Goal: Task Accomplishment & Management: Complete application form

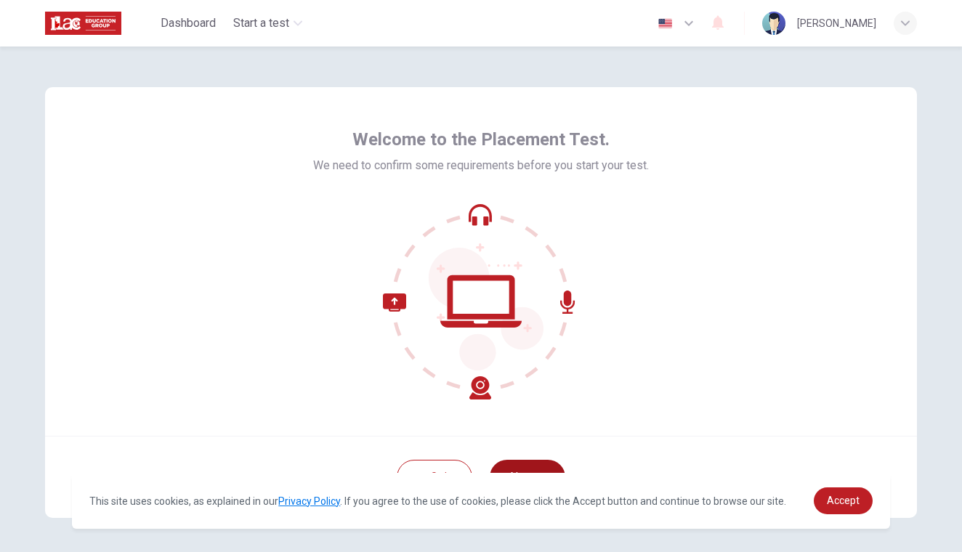
scroll to position [53, 0]
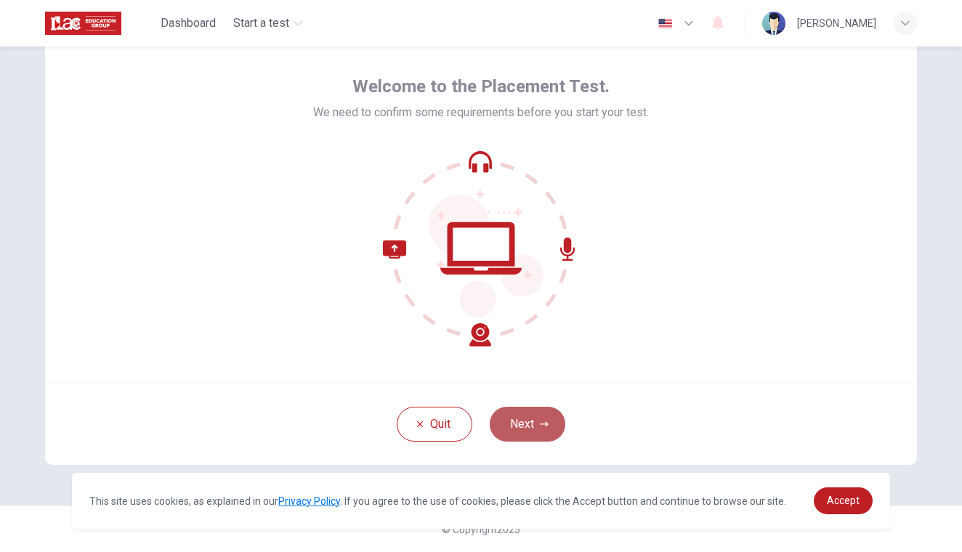
click at [518, 432] on button "Next" at bounding box center [528, 424] width 76 height 35
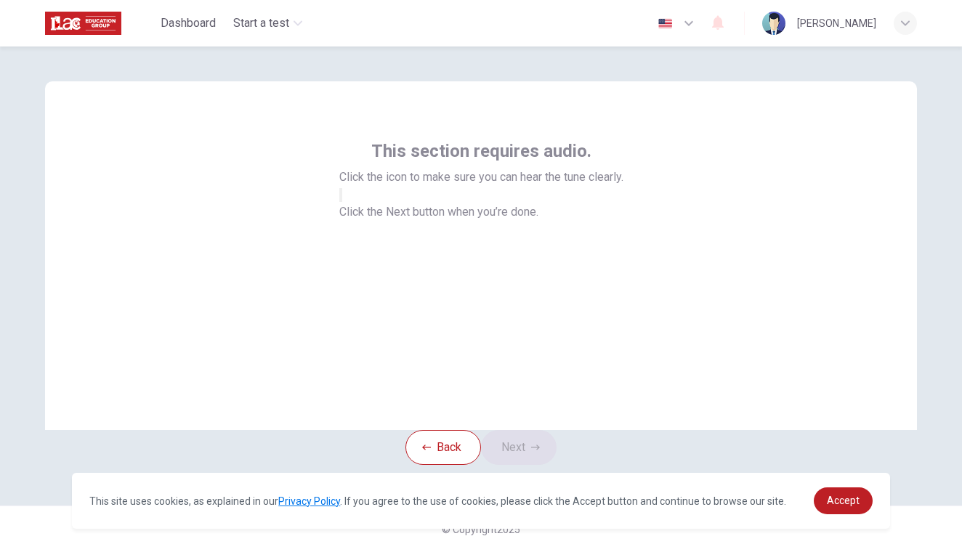
click at [342, 202] on button "button" at bounding box center [340, 195] width 3 height 14
click at [513, 434] on button "Next" at bounding box center [519, 447] width 76 height 35
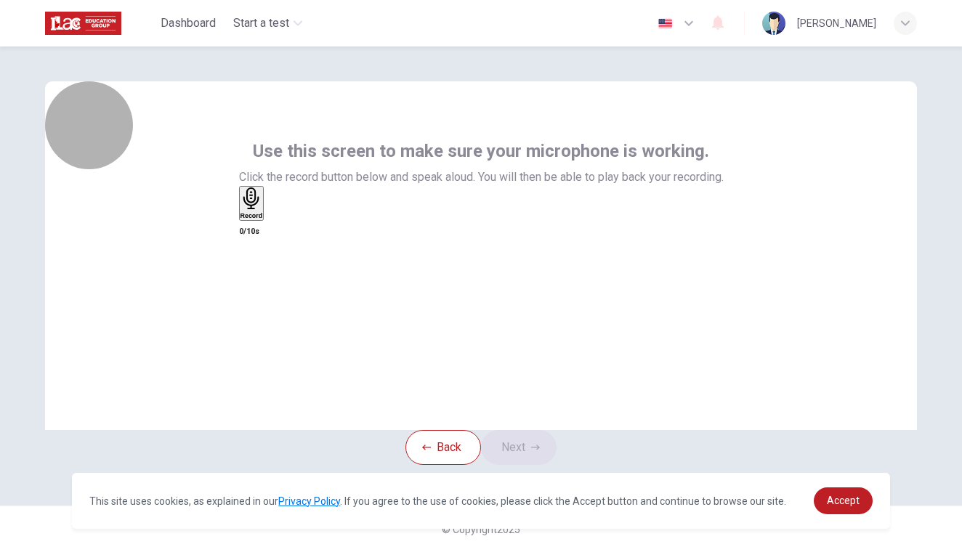
click at [263, 219] on h6 "Record" at bounding box center [251, 215] width 23 height 7
click at [255, 297] on h6 "Stop" at bounding box center [247, 300] width 15 height 7
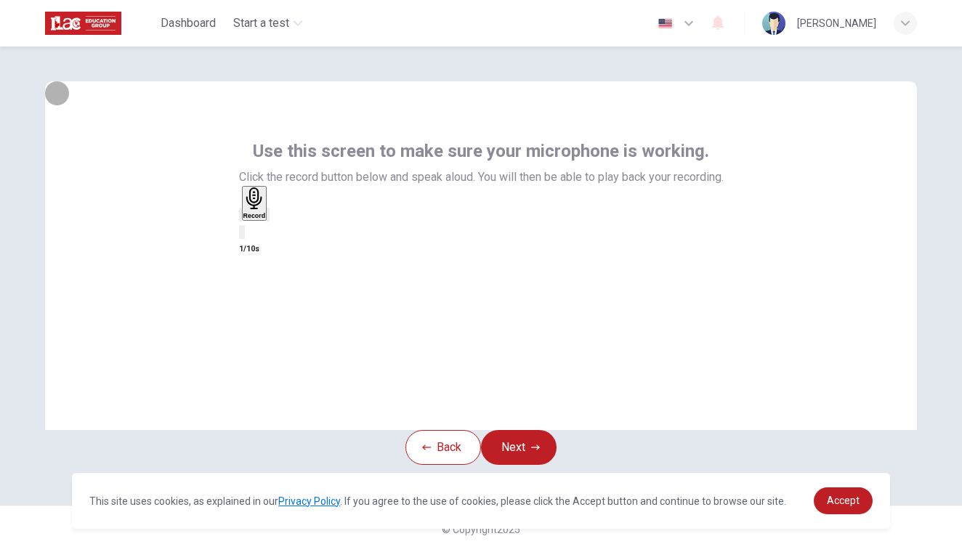
click at [268, 218] on icon "button" at bounding box center [268, 218] width 0 height 0
click at [240, 218] on icon "button" at bounding box center [240, 218] width 0 height 0
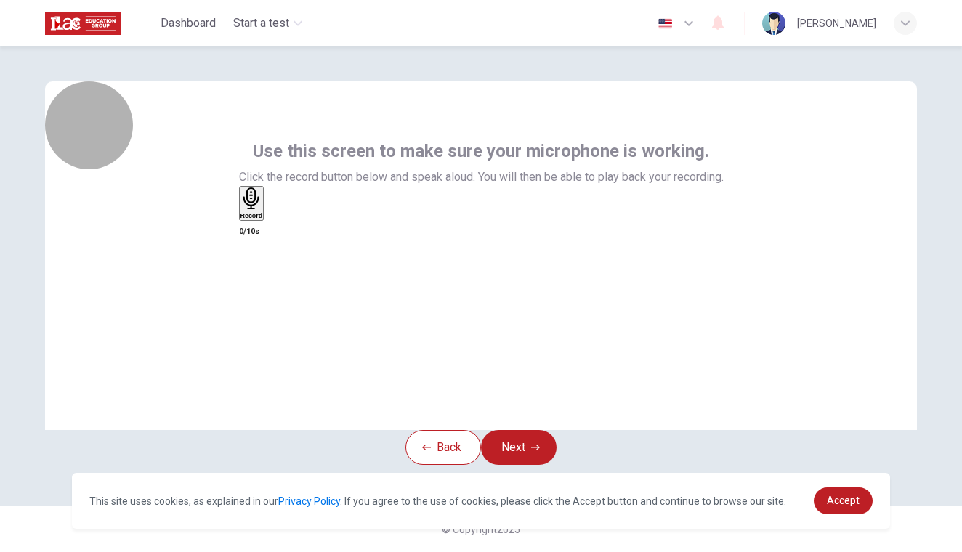
click at [263, 219] on h6 "Record" at bounding box center [251, 215] width 23 height 7
click at [255, 235] on div "Stop" at bounding box center [247, 245] width 15 height 117
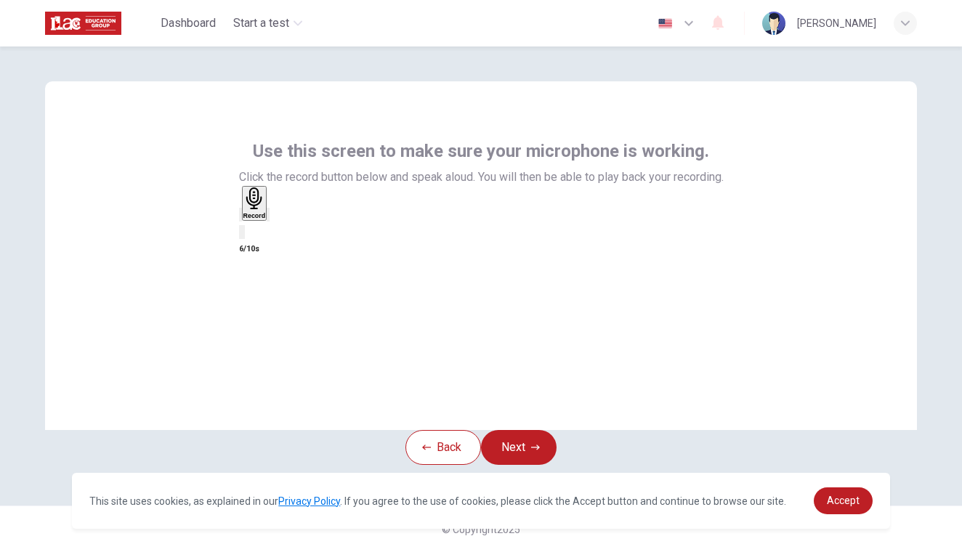
click at [282, 232] on icon "button" at bounding box center [278, 227] width 8 height 10
click at [525, 430] on button "Next" at bounding box center [519, 447] width 76 height 35
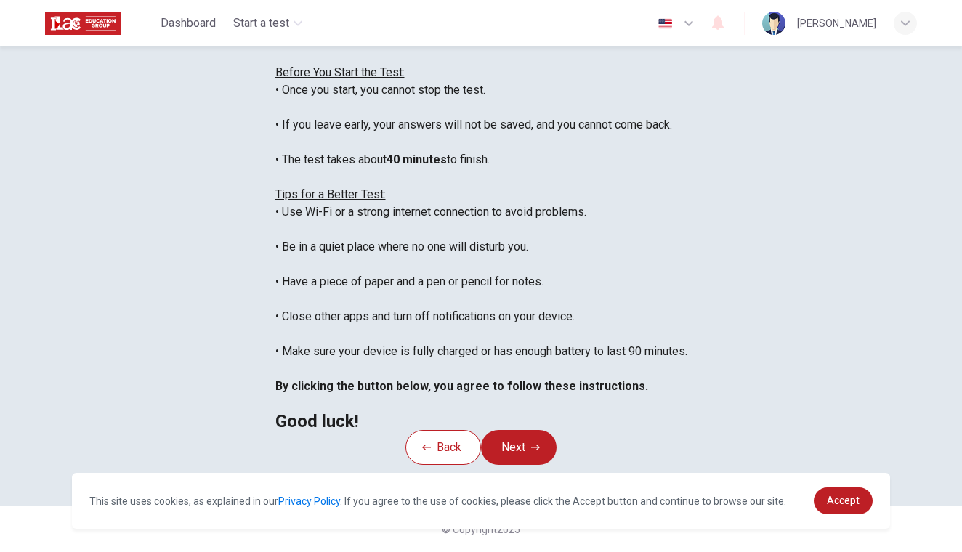
scroll to position [256, 0]
click at [525, 430] on button "Next" at bounding box center [519, 447] width 76 height 35
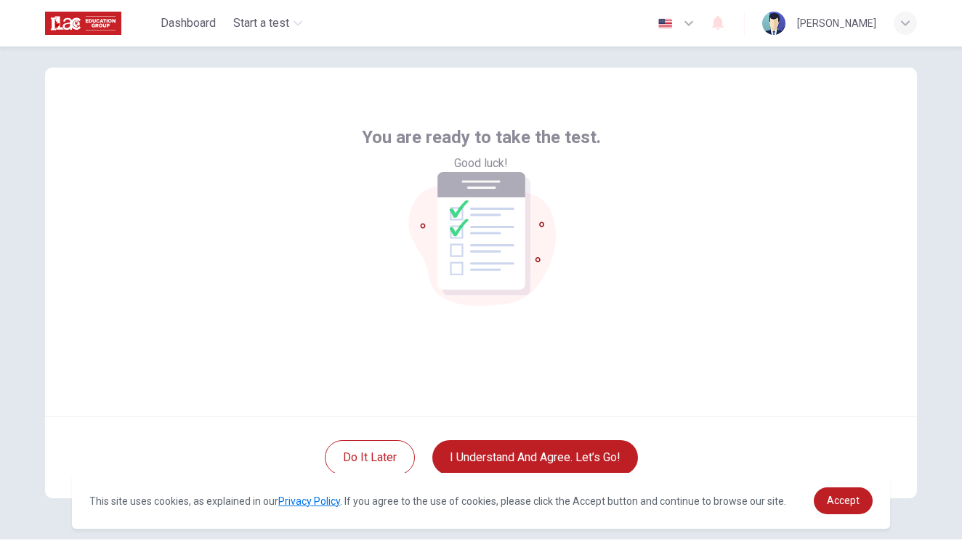
scroll to position [53, 0]
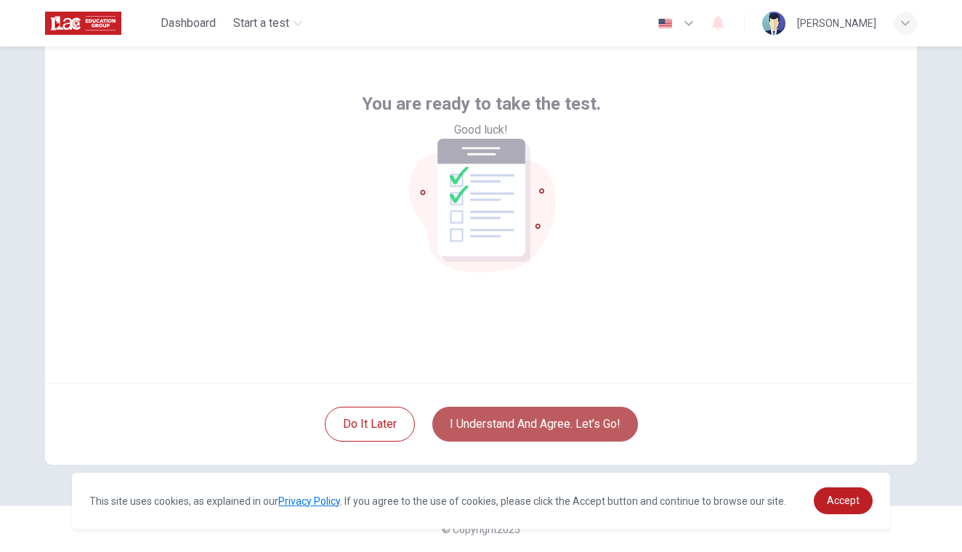
click at [525, 418] on button "I understand and agree. Let’s go!" at bounding box center [535, 424] width 206 height 35
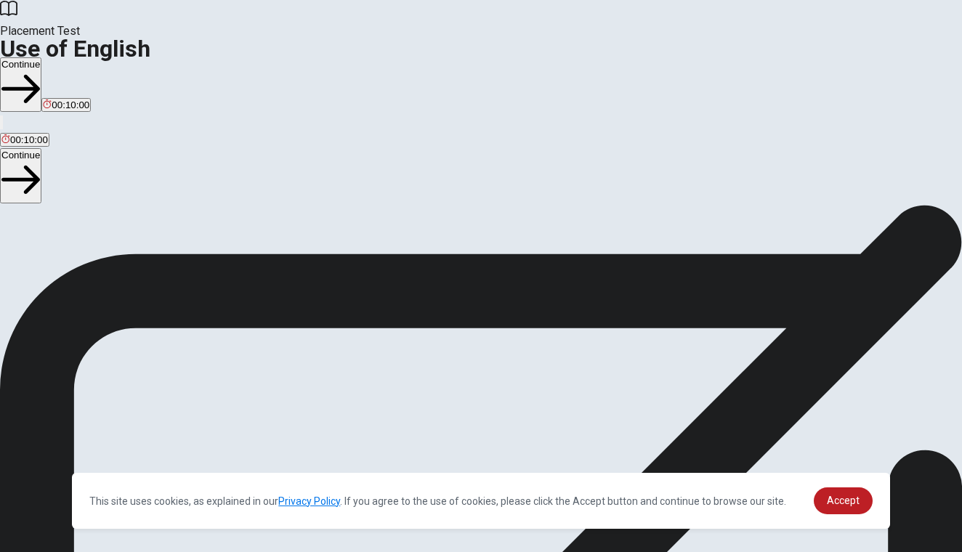
scroll to position [17, 0]
click at [836, 502] on span "Accept" at bounding box center [843, 501] width 33 height 12
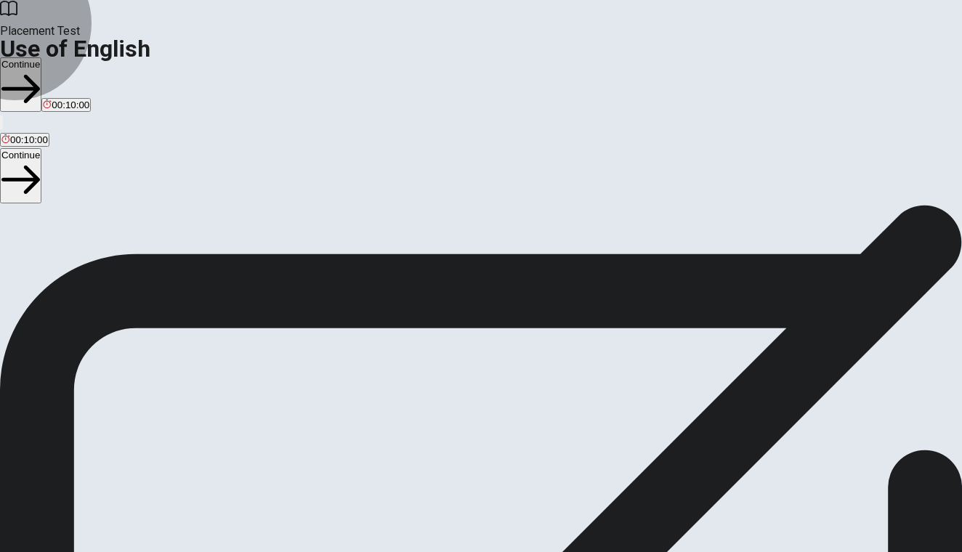
click at [41, 57] on button "Continue" at bounding box center [20, 84] width 41 height 54
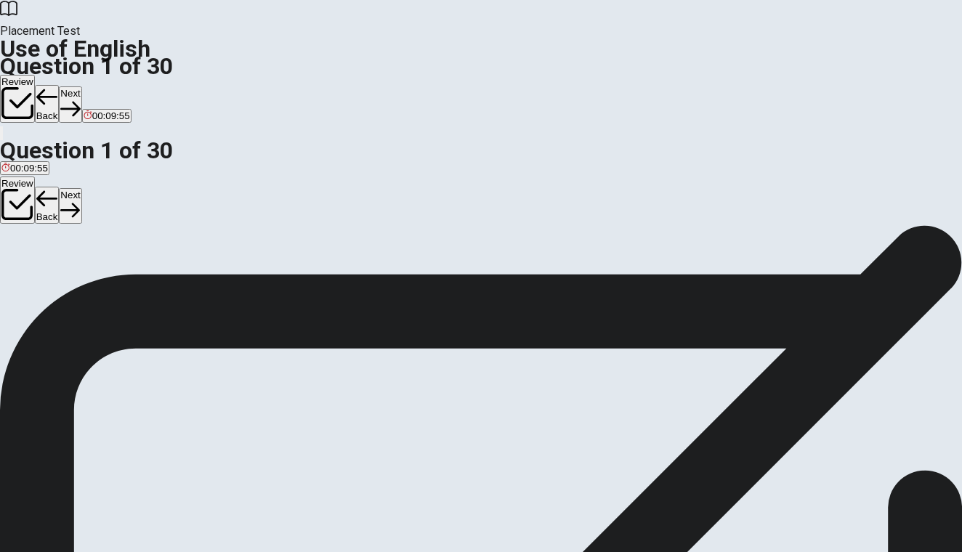
click at [60, 255] on div "B" at bounding box center [43, 249] width 31 height 11
click at [81, 86] on button "Next" at bounding box center [70, 104] width 23 height 36
click at [93, 234] on div "B" at bounding box center [74, 228] width 38 height 11
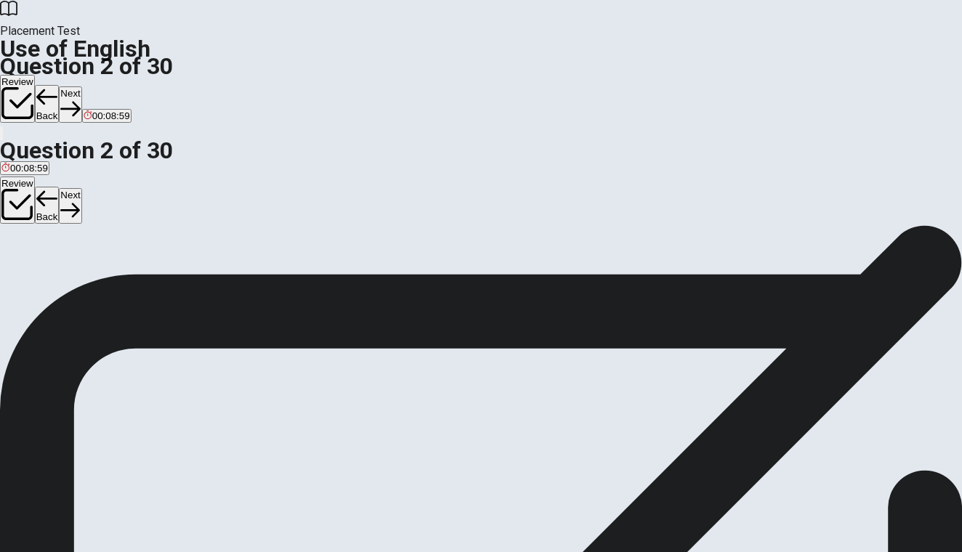
click at [81, 86] on button "Next" at bounding box center [70, 104] width 23 height 36
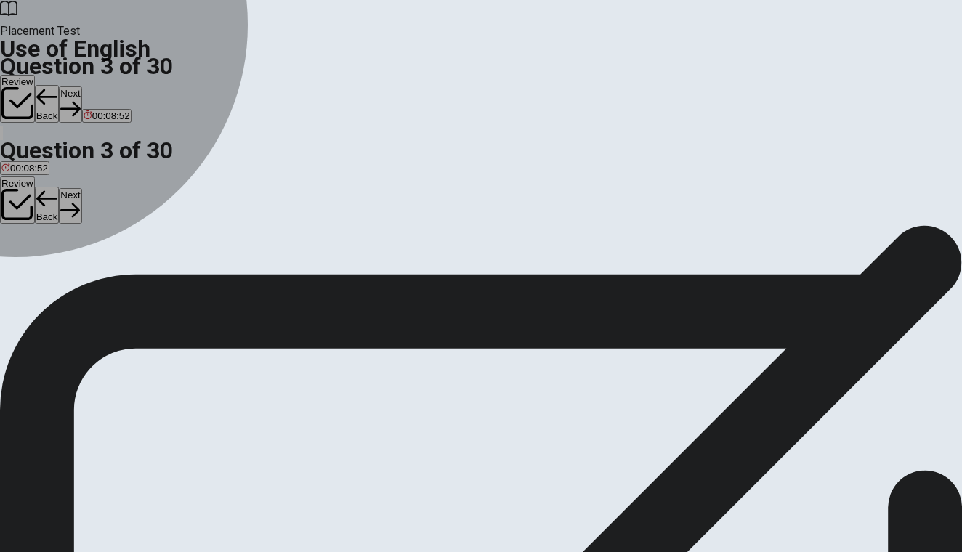
click at [48, 234] on div "B" at bounding box center [41, 228] width 14 height 11
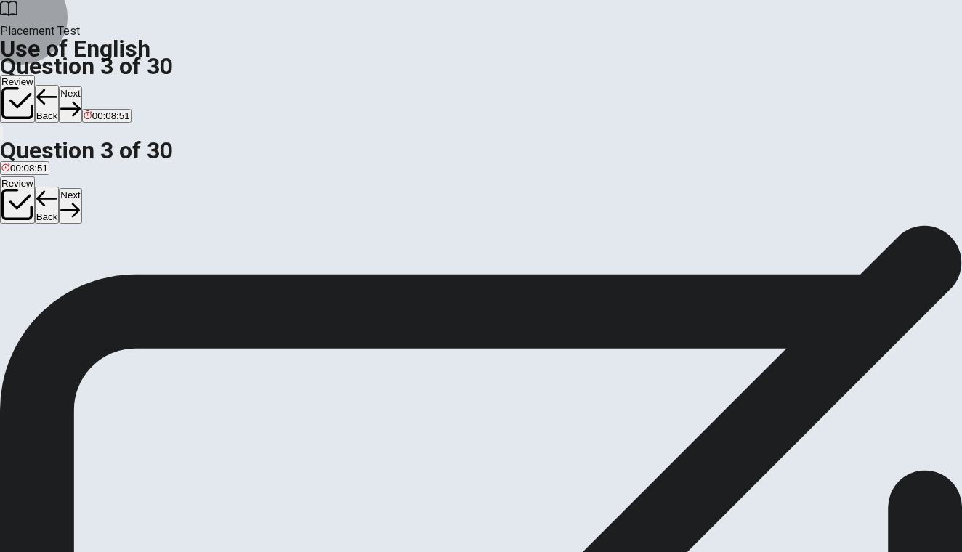
click at [81, 86] on button "Next" at bounding box center [70, 104] width 23 height 36
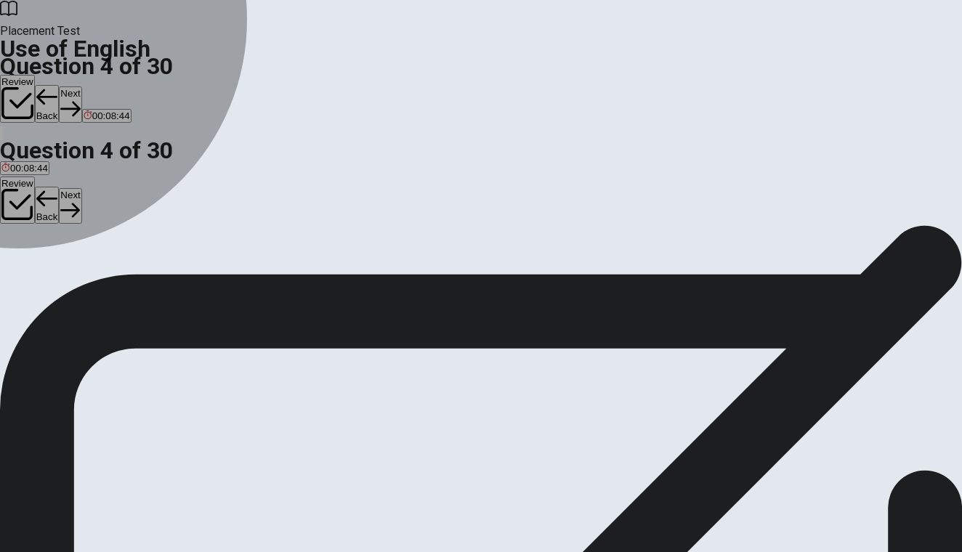
click at [99, 234] on div "C" at bounding box center [81, 228] width 33 height 11
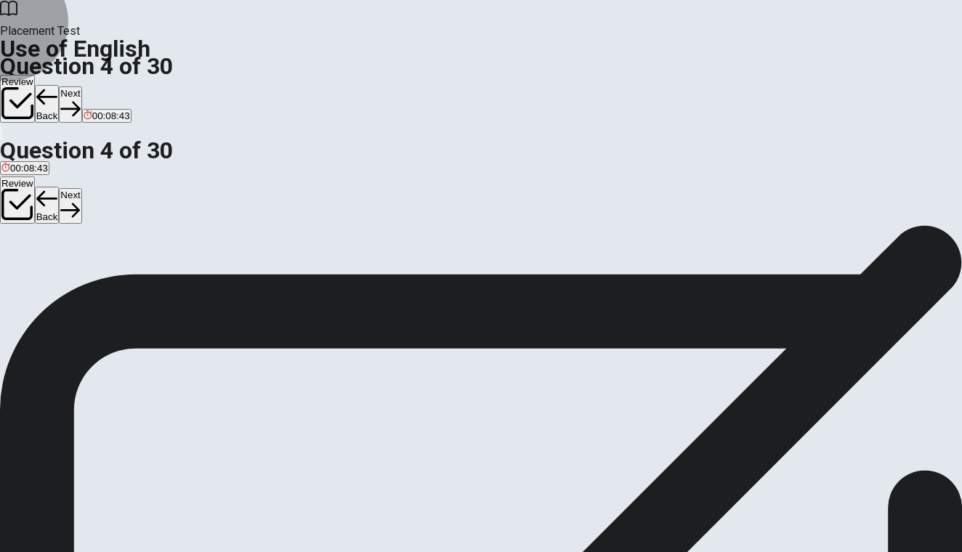
click at [81, 86] on button "Next" at bounding box center [70, 104] width 23 height 36
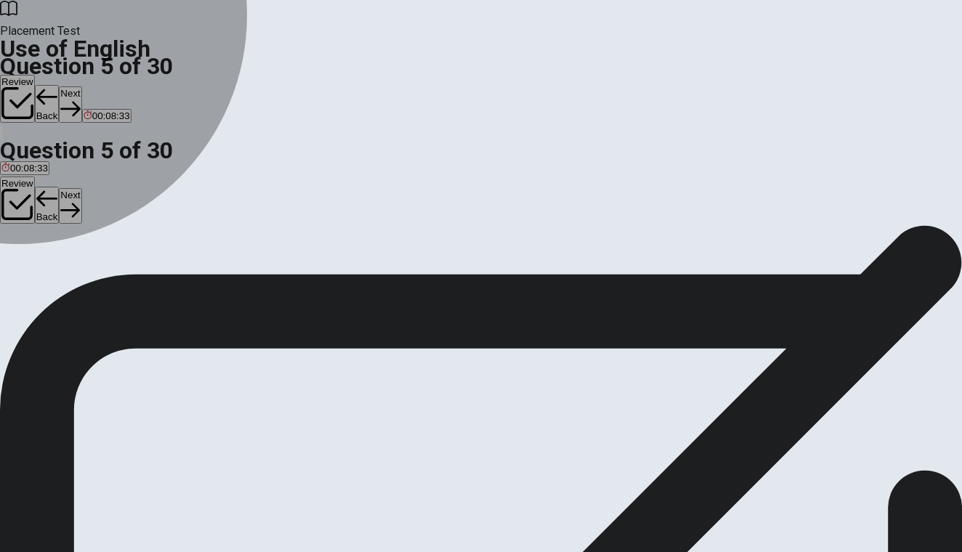
click at [20, 223] on div "A" at bounding box center [10, 228] width 18 height 11
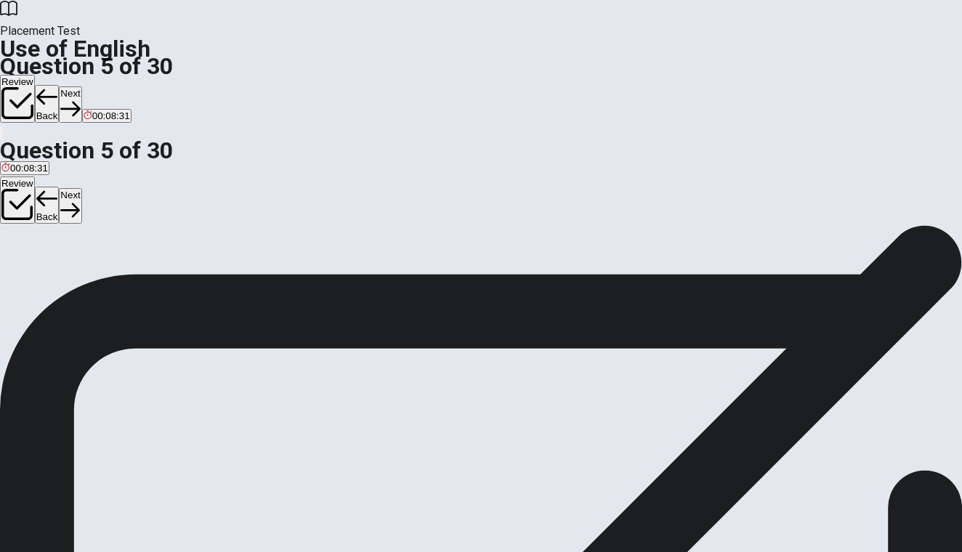
click at [81, 86] on button "Next" at bounding box center [70, 104] width 23 height 36
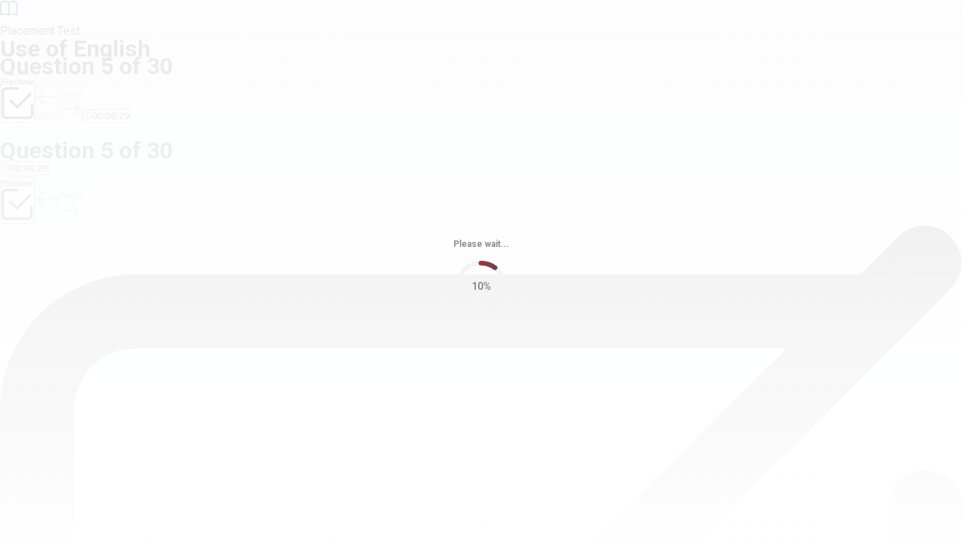
scroll to position [0, 0]
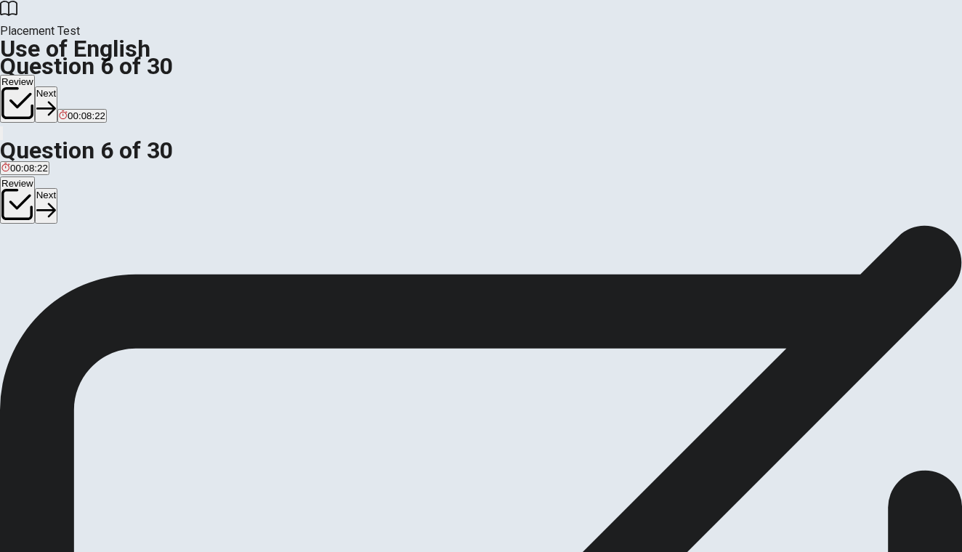
click at [41, 272] on div "B" at bounding box center [30, 267] width 21 height 11
click at [57, 86] on button "Next" at bounding box center [46, 104] width 23 height 36
click at [57, 272] on div "C" at bounding box center [46, 267] width 21 height 11
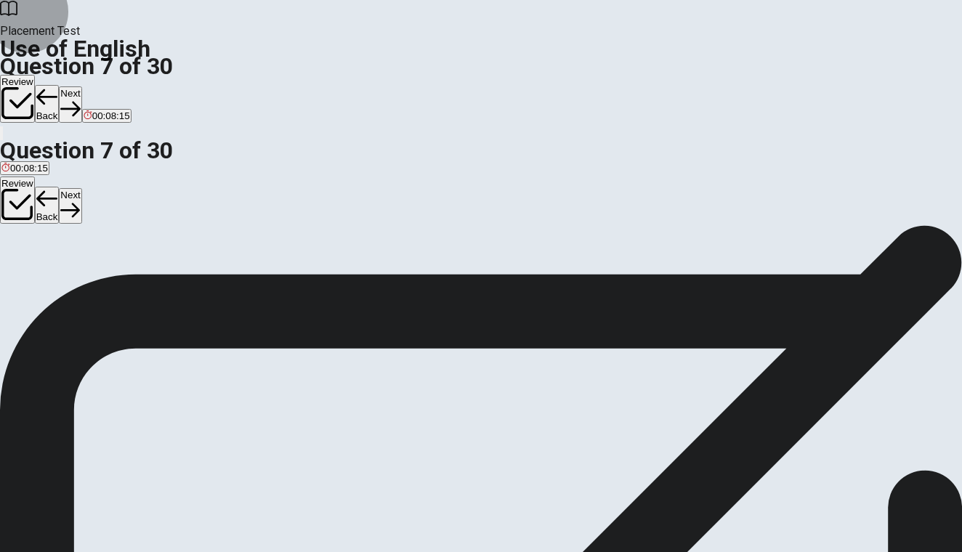
click at [81, 86] on button "Next" at bounding box center [70, 104] width 23 height 36
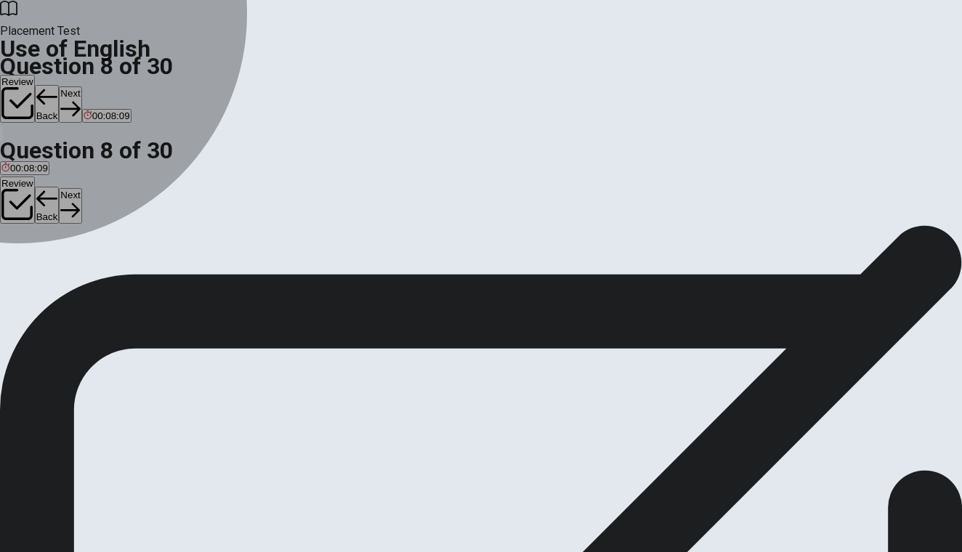
click at [45, 272] on div "B" at bounding box center [34, 267] width 21 height 11
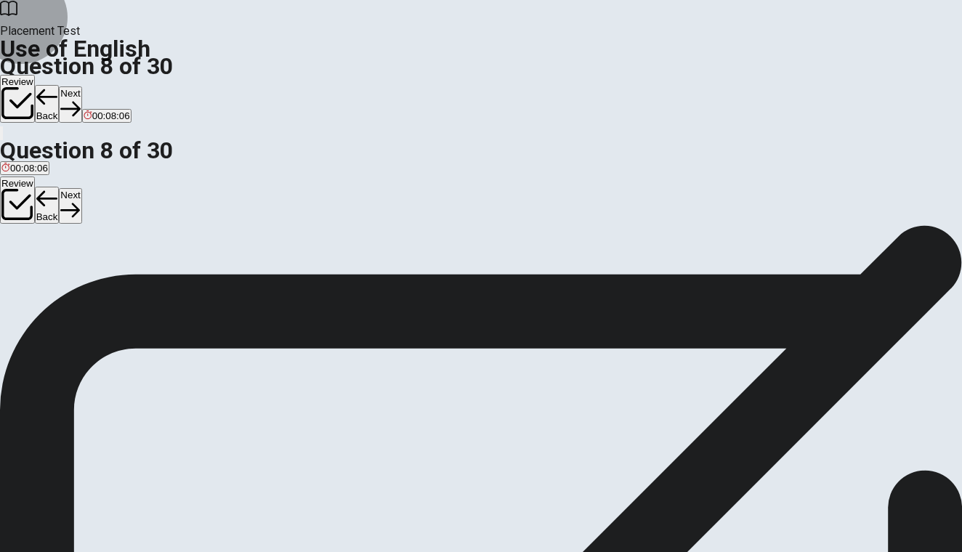
click at [81, 86] on button "Next" at bounding box center [70, 104] width 23 height 36
click at [35, 272] on div "B" at bounding box center [25, 267] width 17 height 11
click at [81, 86] on button "Next" at bounding box center [70, 104] width 23 height 36
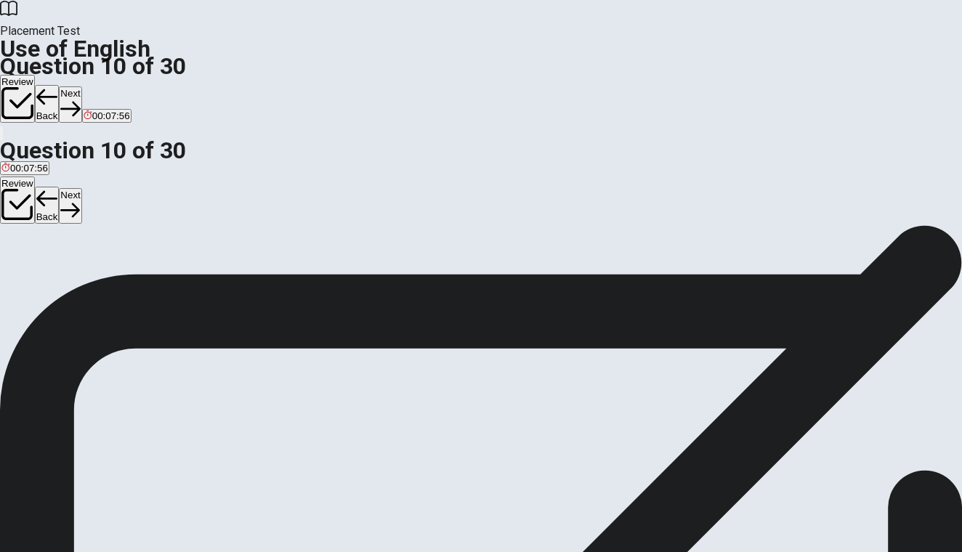
click at [108, 272] on div "D" at bounding box center [100, 267] width 16 height 11
click at [81, 86] on button "Next" at bounding box center [70, 104] width 23 height 36
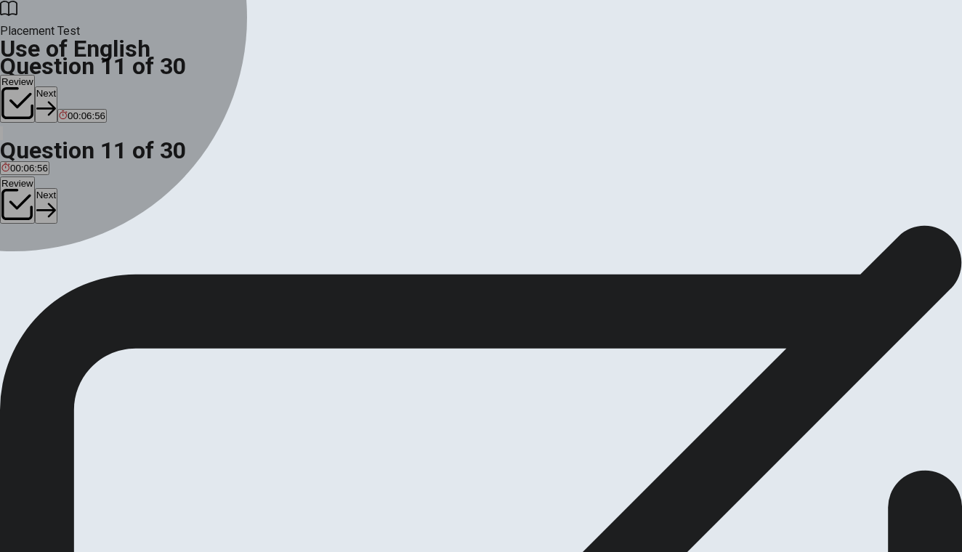
click at [55, 272] on div "D" at bounding box center [51, 267] width 8 height 11
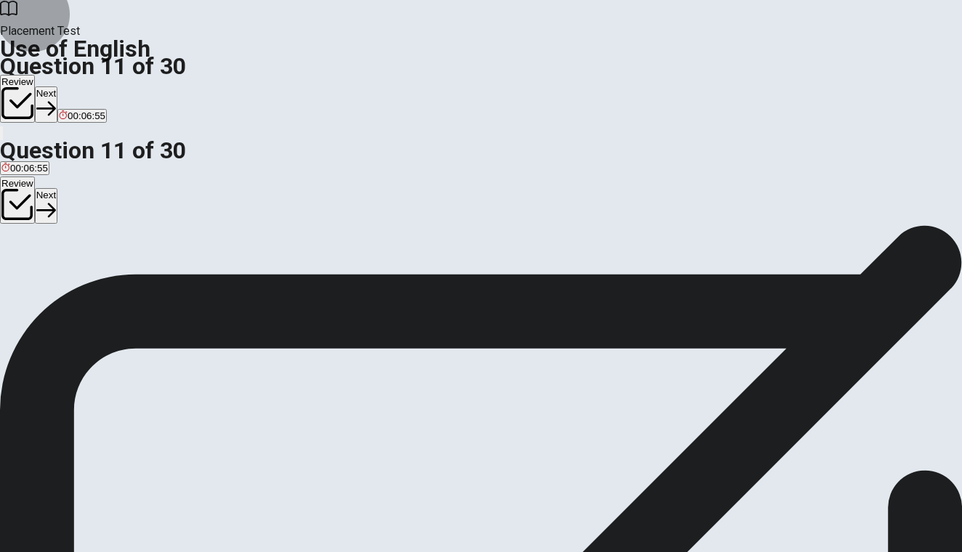
click at [57, 86] on button "Next" at bounding box center [46, 104] width 23 height 36
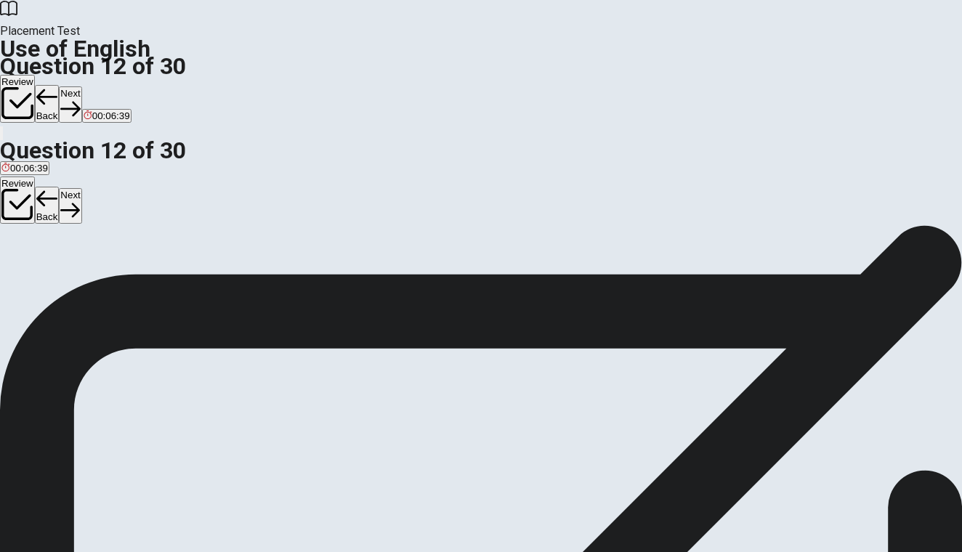
click at [156, 272] on div "D" at bounding box center [128, 267] width 56 height 11
click at [81, 86] on button "Next" at bounding box center [70, 104] width 23 height 36
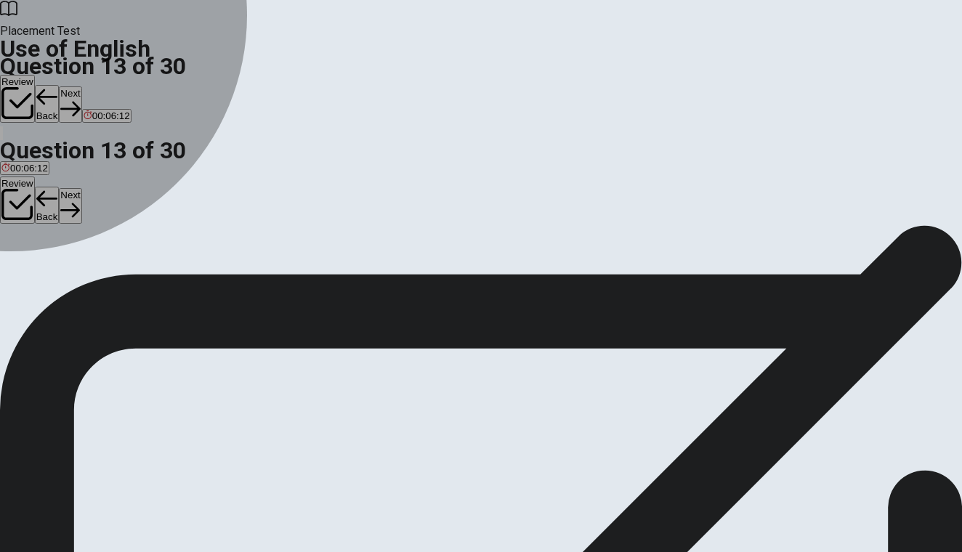
click at [195, 272] on div "C" at bounding box center [158, 267] width 75 height 11
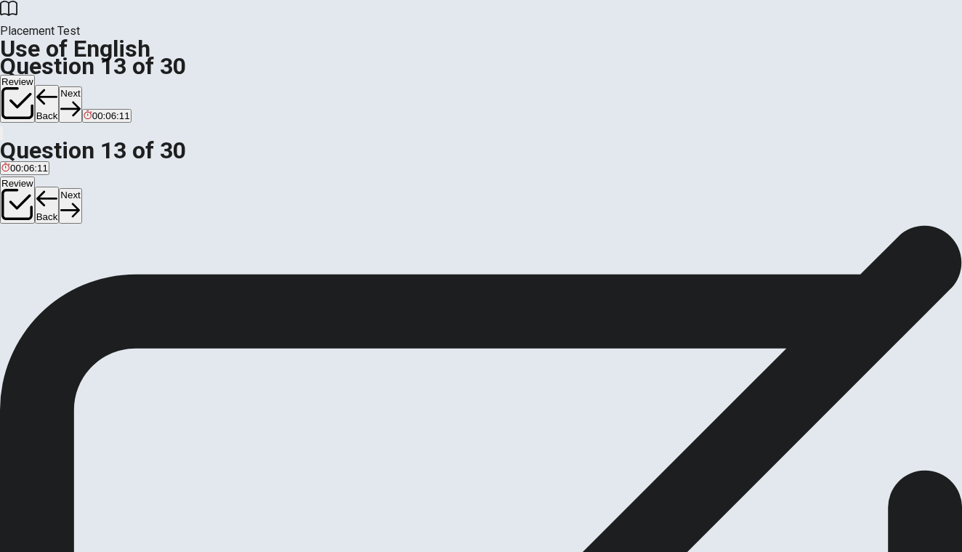
click at [81, 86] on button "Next" at bounding box center [70, 104] width 23 height 36
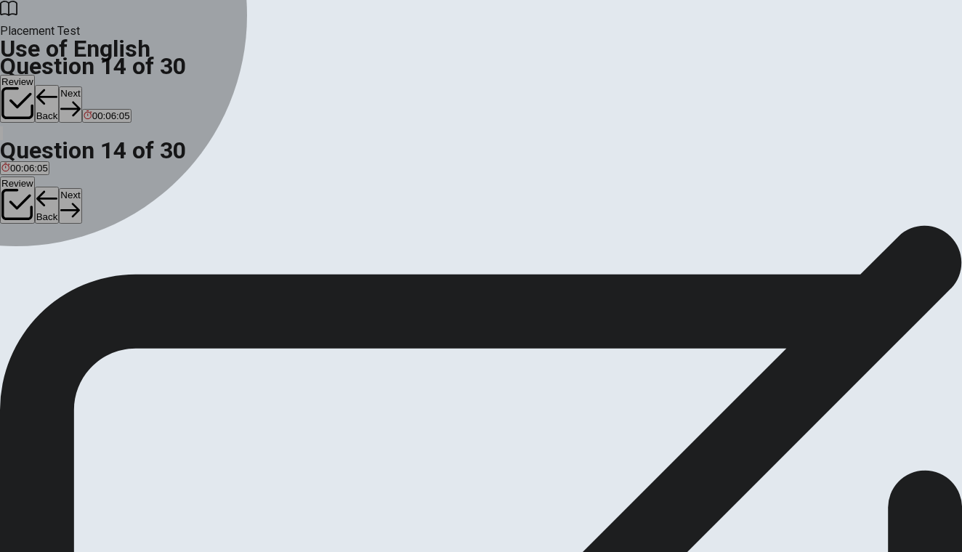
click at [44, 262] on div "A" at bounding box center [22, 267] width 43 height 11
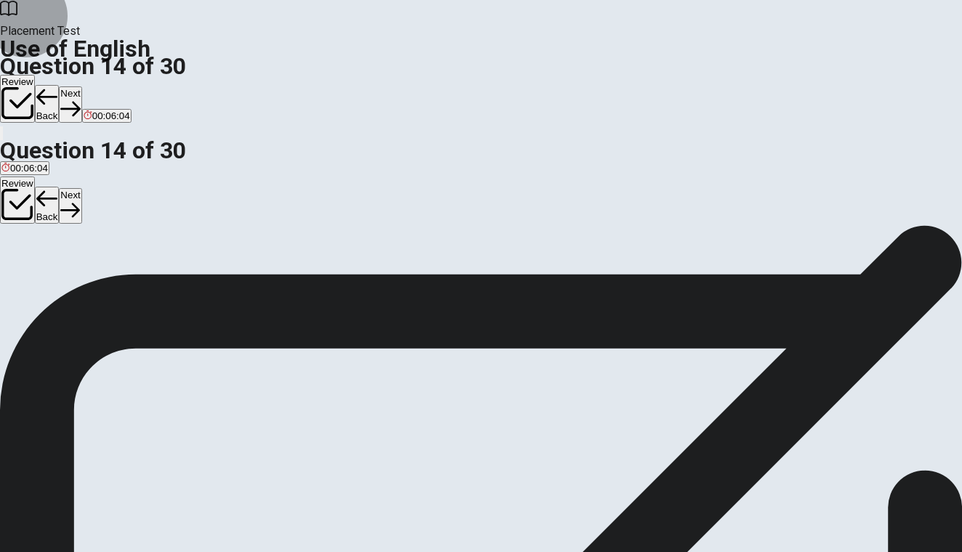
click at [81, 86] on button "Next" at bounding box center [70, 104] width 23 height 36
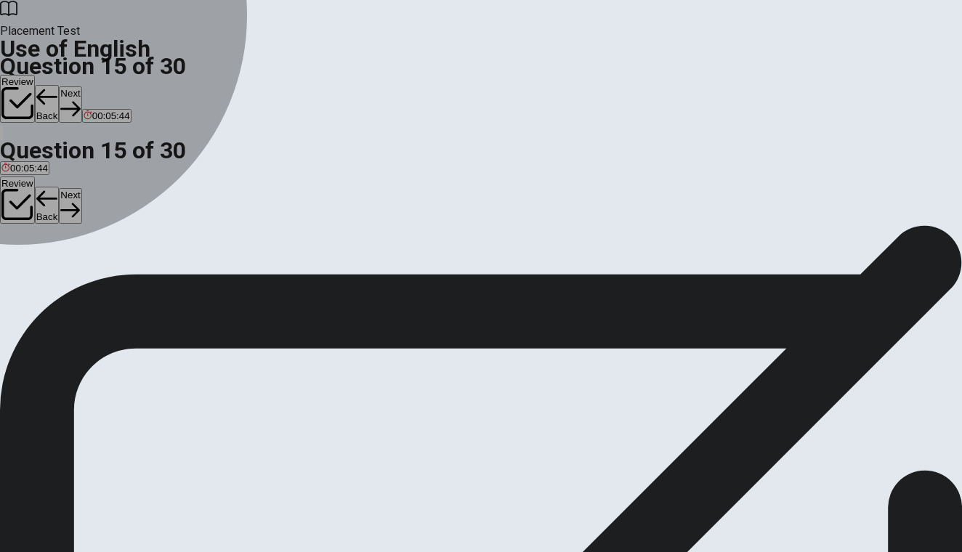
click at [158, 272] on div "D" at bounding box center [140, 267] width 35 height 11
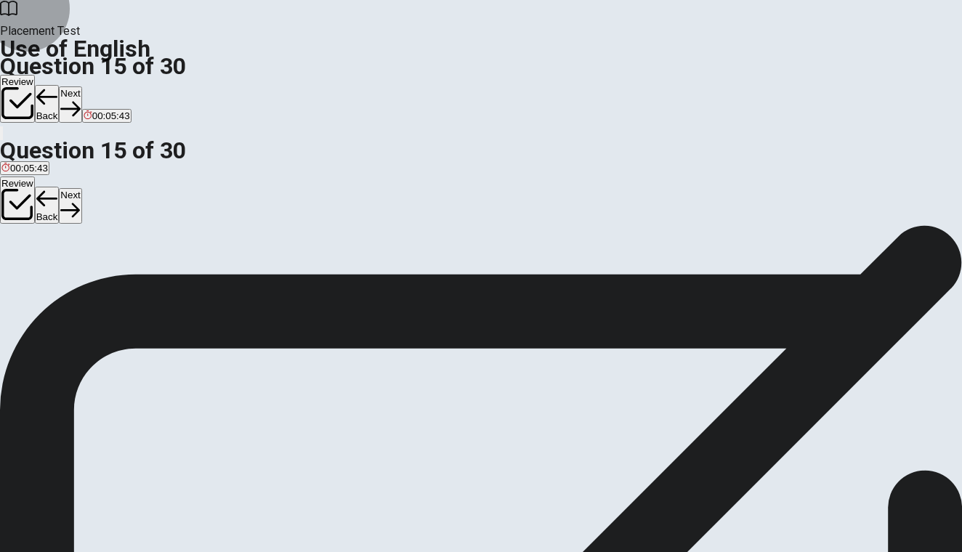
click at [81, 86] on button "Next" at bounding box center [70, 104] width 23 height 36
click at [81, 272] on div "D" at bounding box center [71, 267] width 20 height 11
click at [57, 86] on button "Next" at bounding box center [46, 104] width 23 height 36
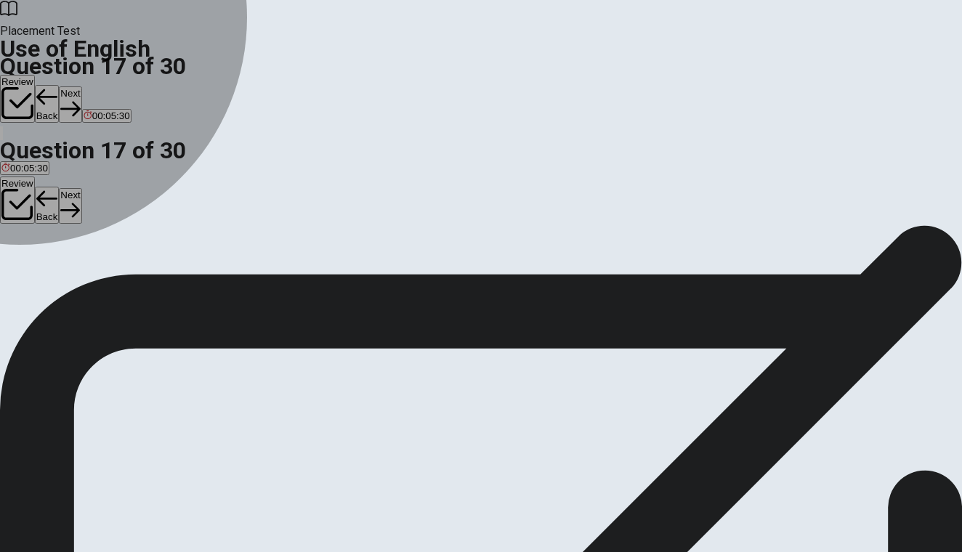
click at [64, 272] on div "C" at bounding box center [55, 267] width 18 height 11
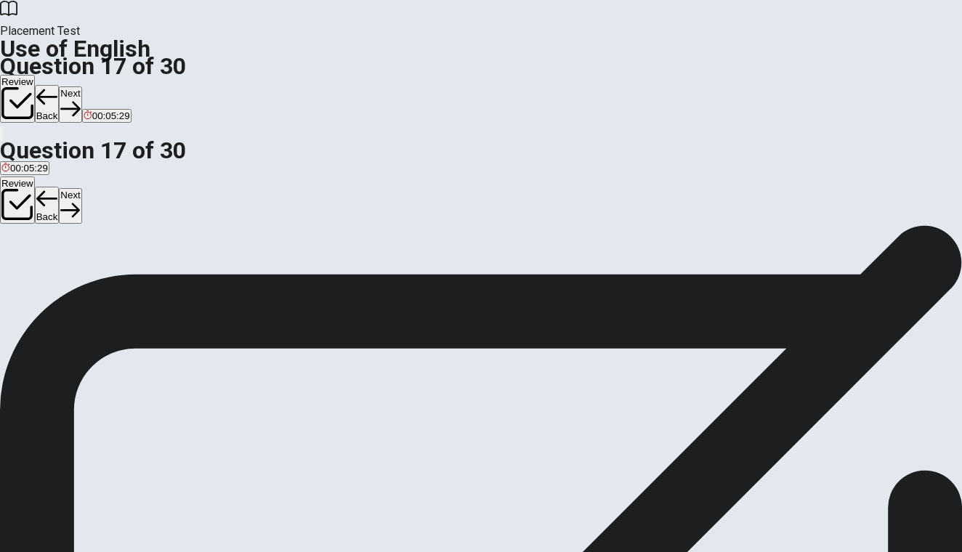
click at [81, 86] on button "Next" at bounding box center [70, 104] width 23 height 36
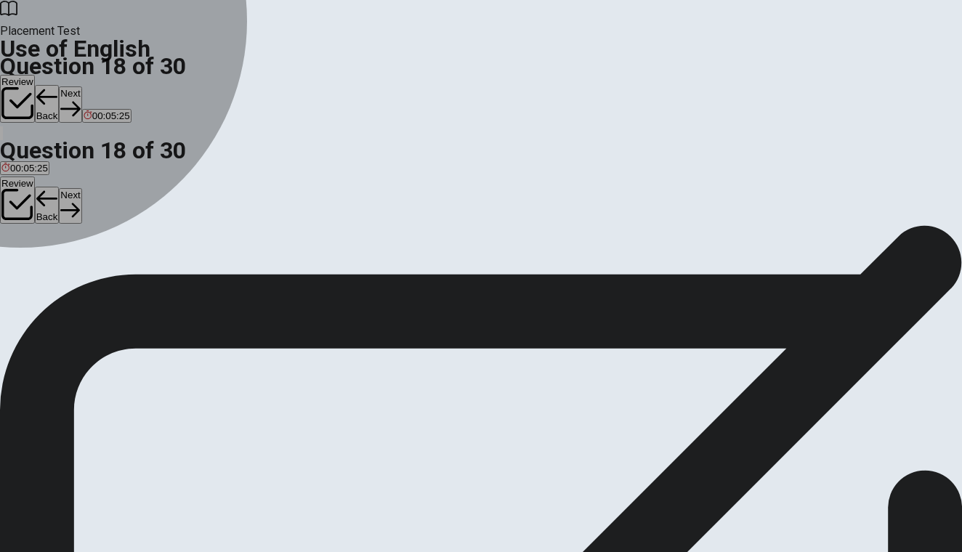
click at [21, 262] on div "A" at bounding box center [11, 267] width 20 height 11
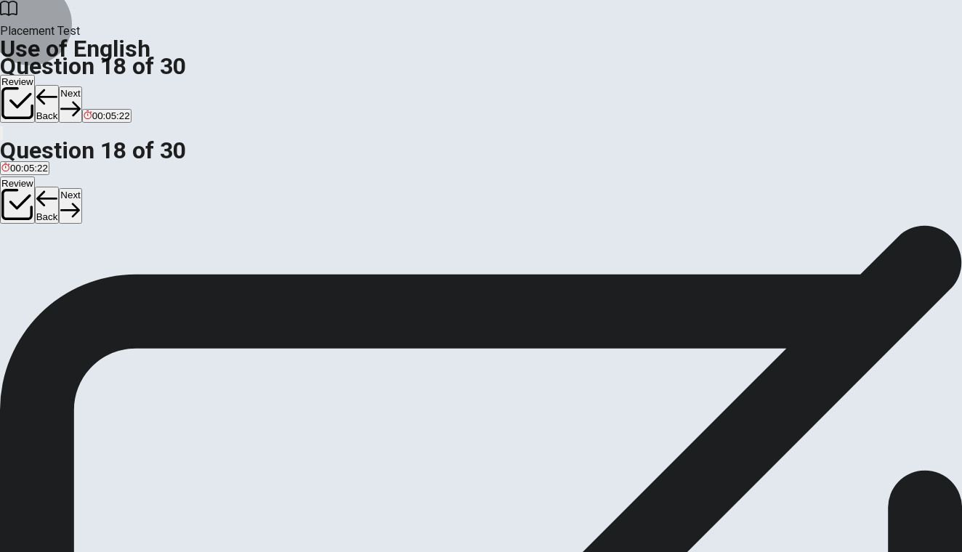
click at [81, 86] on button "Next" at bounding box center [70, 104] width 23 height 36
click at [39, 262] on div "A" at bounding box center [20, 267] width 38 height 11
click at [349, 243] on div "Question 19 The room was very ____. A delicious B difficult C tired D dry" at bounding box center [481, 255] width 962 height 61
click at [72, 272] on div "B" at bounding box center [57, 267] width 30 height 11
click at [81, 86] on button "Next" at bounding box center [70, 104] width 23 height 36
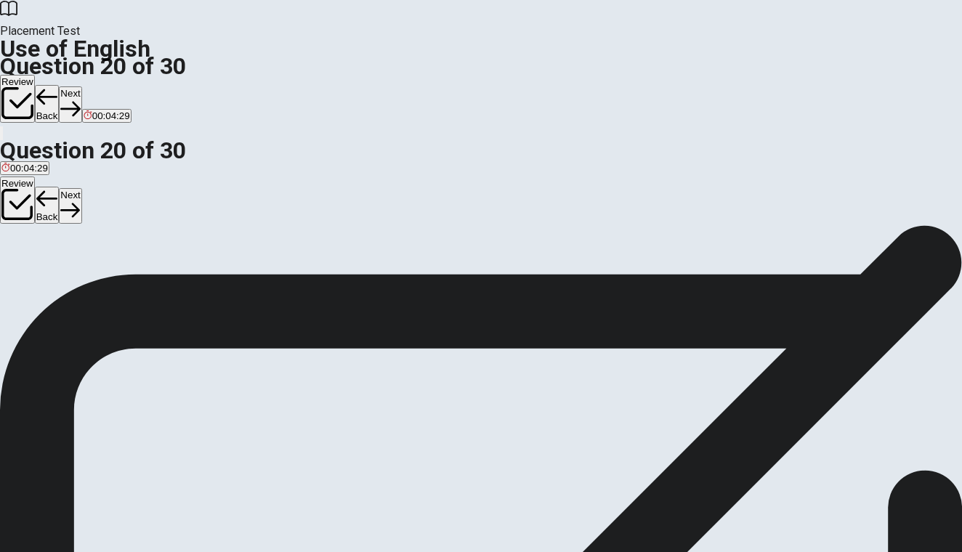
click at [57, 272] on div "C" at bounding box center [51, 267] width 12 height 11
click at [81, 86] on button "Next" at bounding box center [70, 104] width 23 height 36
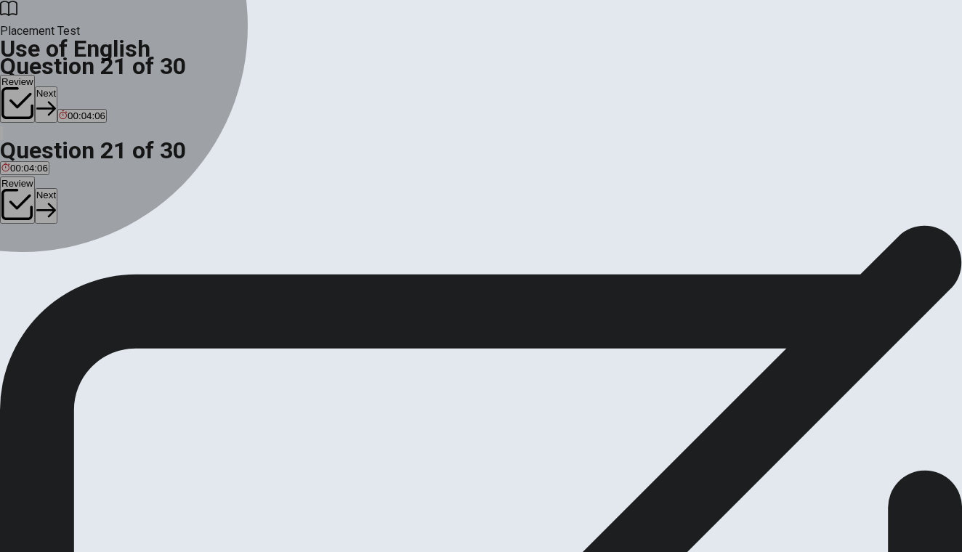
click at [93, 272] on div "C" at bounding box center [81, 267] width 23 height 11
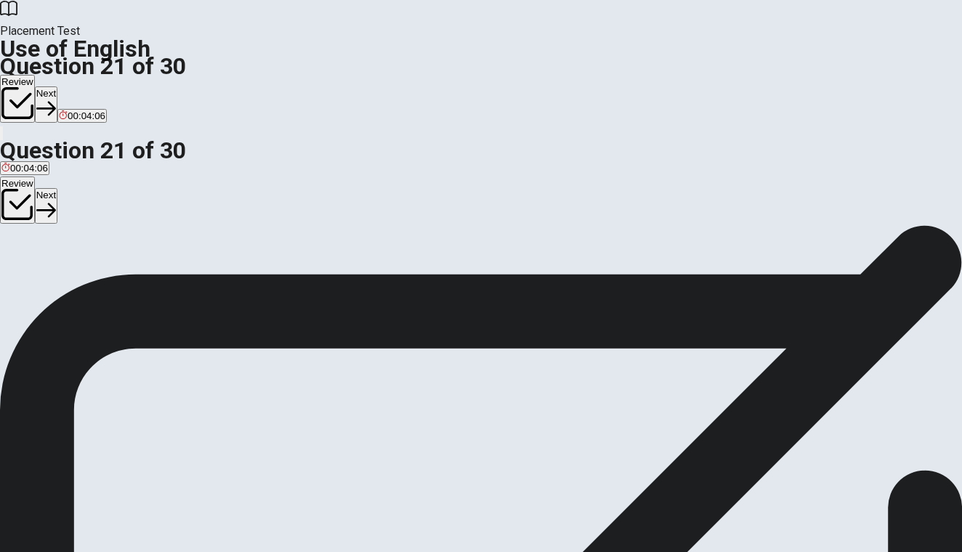
click at [57, 86] on button "Next" at bounding box center [46, 104] width 23 height 36
click at [19, 262] on div "A" at bounding box center [9, 267] width 17 height 11
click at [81, 86] on button "Next" at bounding box center [70, 104] width 23 height 36
click at [213, 272] on div "C" at bounding box center [171, 267] width 84 height 11
click at [81, 86] on button "Next" at bounding box center [70, 104] width 23 height 36
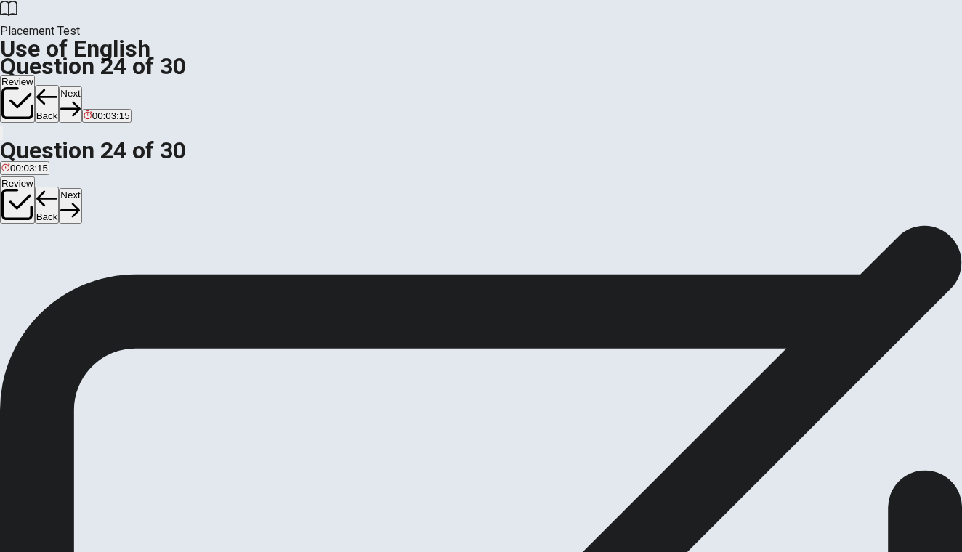
click at [43, 262] on div "A" at bounding box center [21, 267] width 41 height 11
click at [81, 86] on button "Next" at bounding box center [70, 104] width 23 height 36
click at [36, 262] on div "A" at bounding box center [18, 267] width 34 height 11
click at [81, 86] on button "Next" at bounding box center [70, 104] width 23 height 36
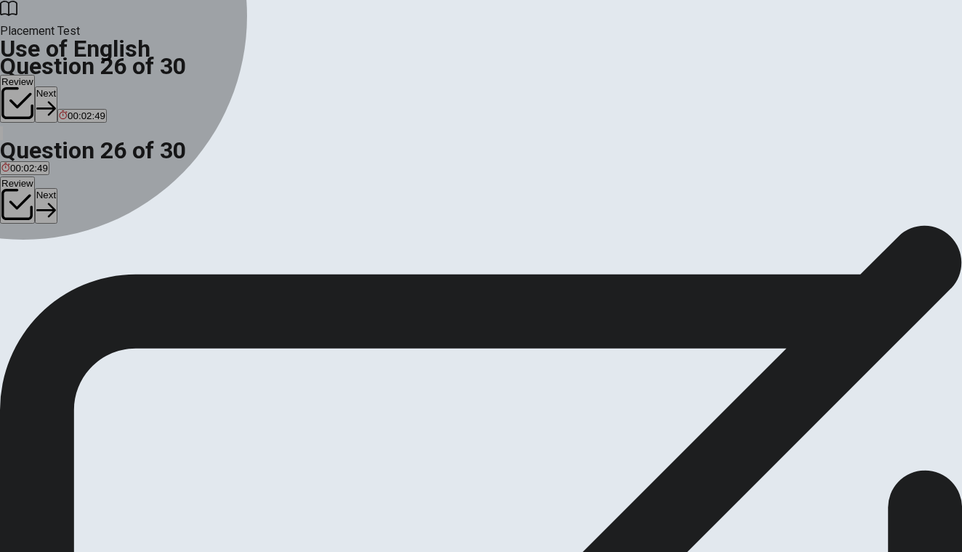
click at [161, 272] on div "D" at bounding box center [144, 267] width 33 height 11
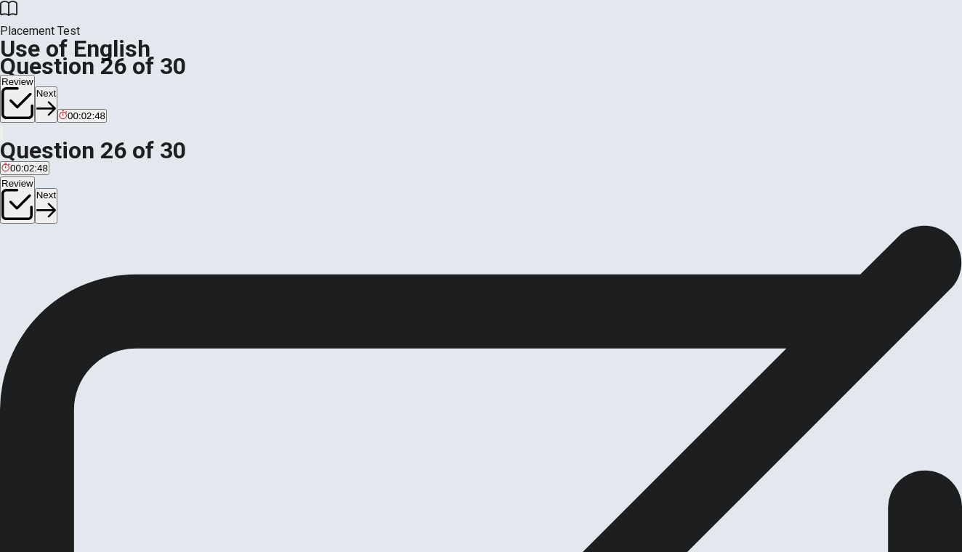
click at [57, 86] on button "Next" at bounding box center [46, 104] width 23 height 36
click at [136, 272] on div "D" at bounding box center [122, 267] width 28 height 11
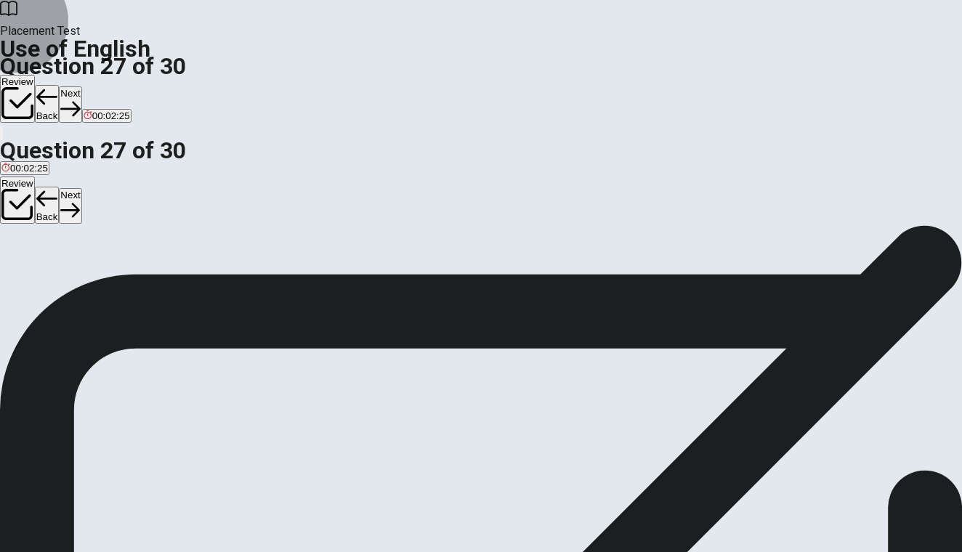
click at [81, 86] on button "Next" at bounding box center [70, 104] width 23 height 36
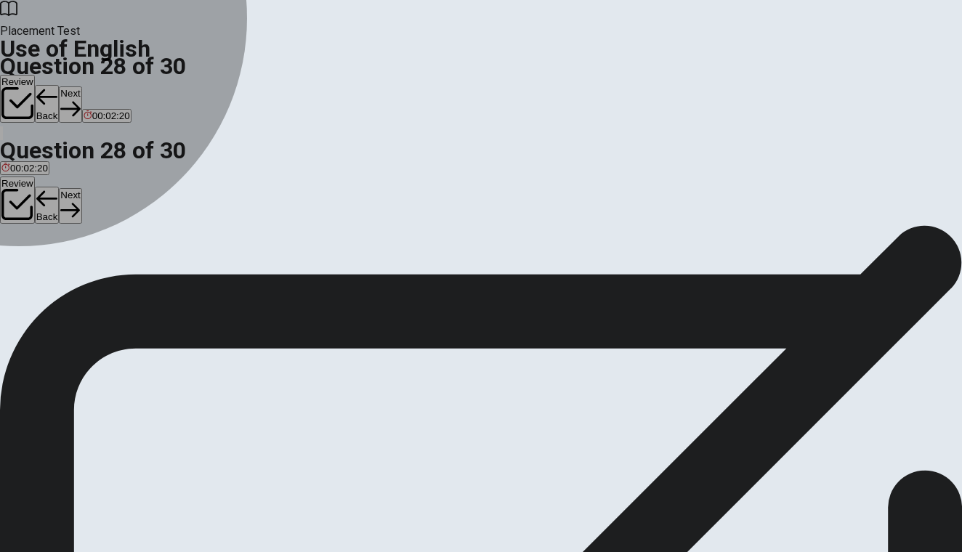
click at [41, 262] on div "A" at bounding box center [20, 267] width 39 height 11
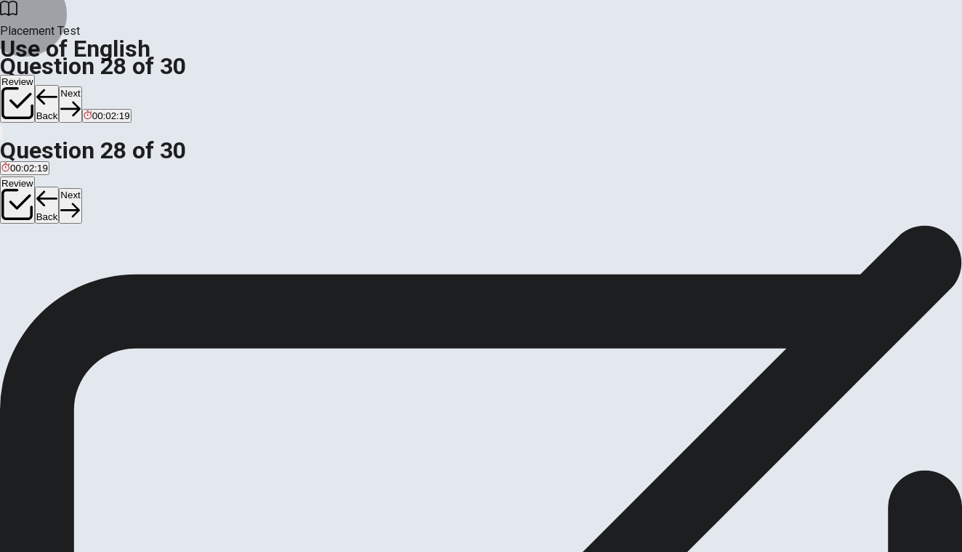
click at [81, 86] on button "Next" at bounding box center [70, 104] width 23 height 36
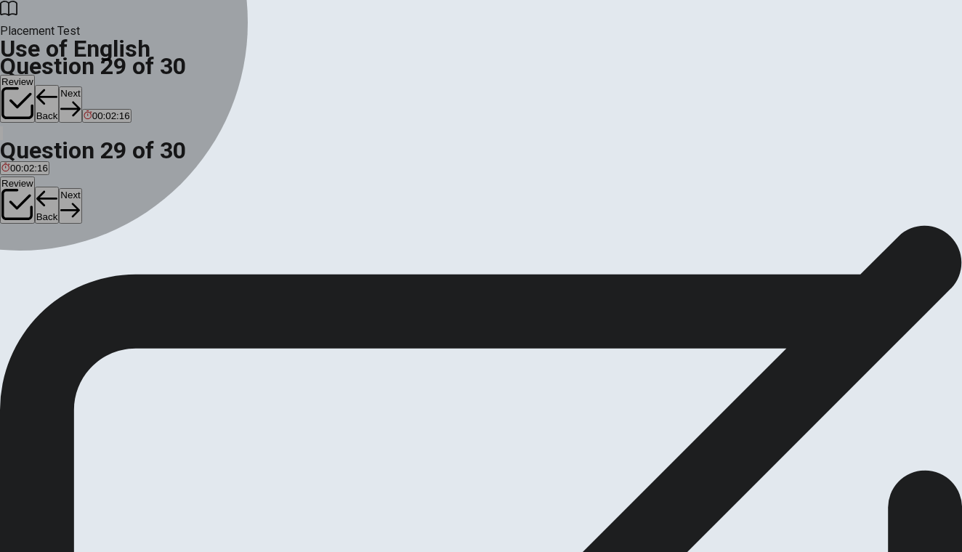
click at [52, 272] on div "B" at bounding box center [41, 267] width 21 height 11
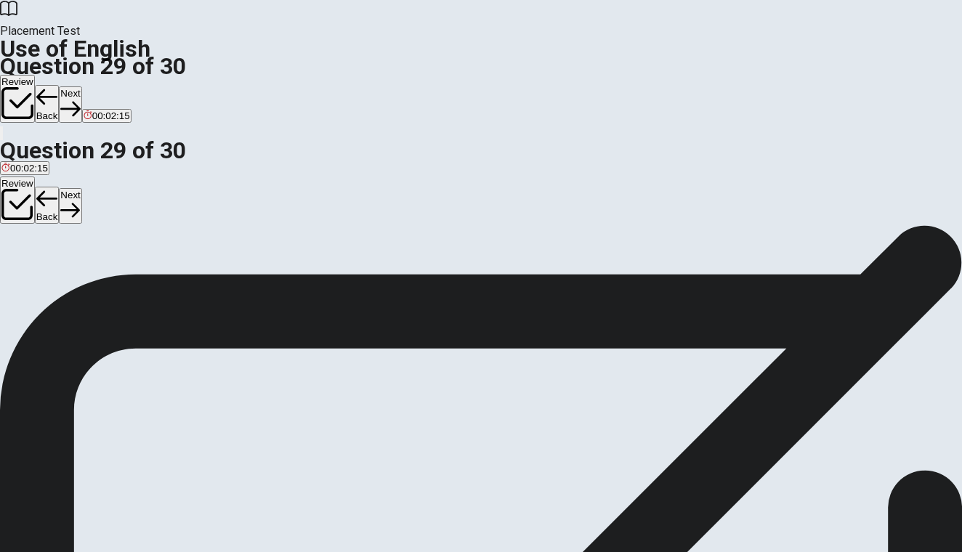
click at [81, 86] on button "Next" at bounding box center [70, 104] width 23 height 36
click at [118, 272] on div "D" at bounding box center [106, 267] width 24 height 11
click at [81, 86] on button "Next" at bounding box center [70, 104] width 23 height 36
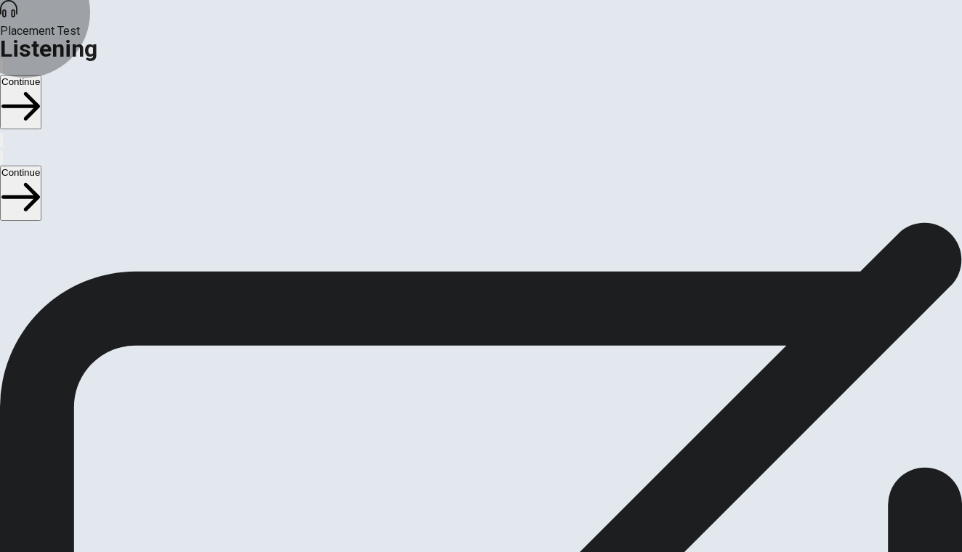
click at [41, 75] on button "Continue" at bounding box center [20, 102] width 41 height 54
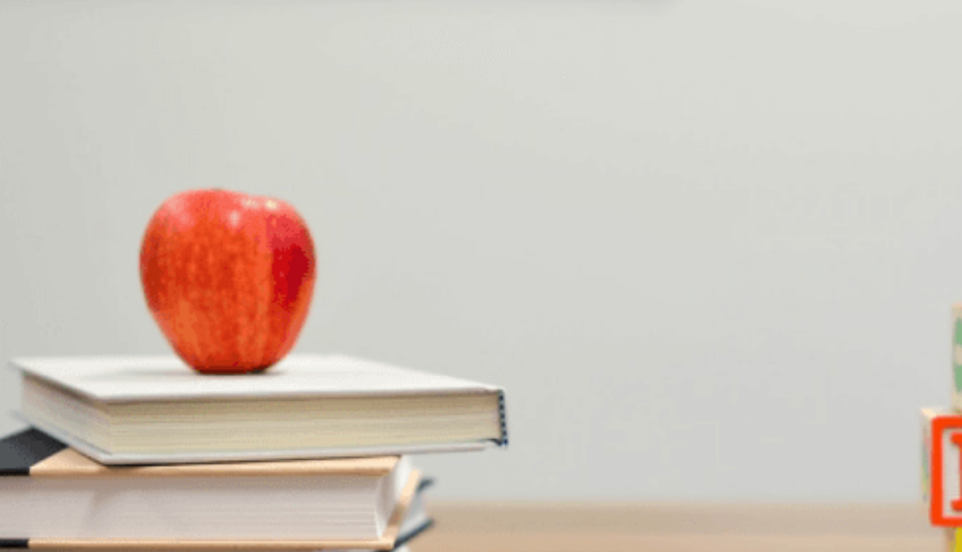
click at [47, 276] on div "A" at bounding box center [24, 281] width 46 height 11
click at [180, 459] on div "A" at bounding box center [90, 464] width 179 height 11
click at [208, 398] on div "D" at bounding box center [193, 403] width 28 height 11
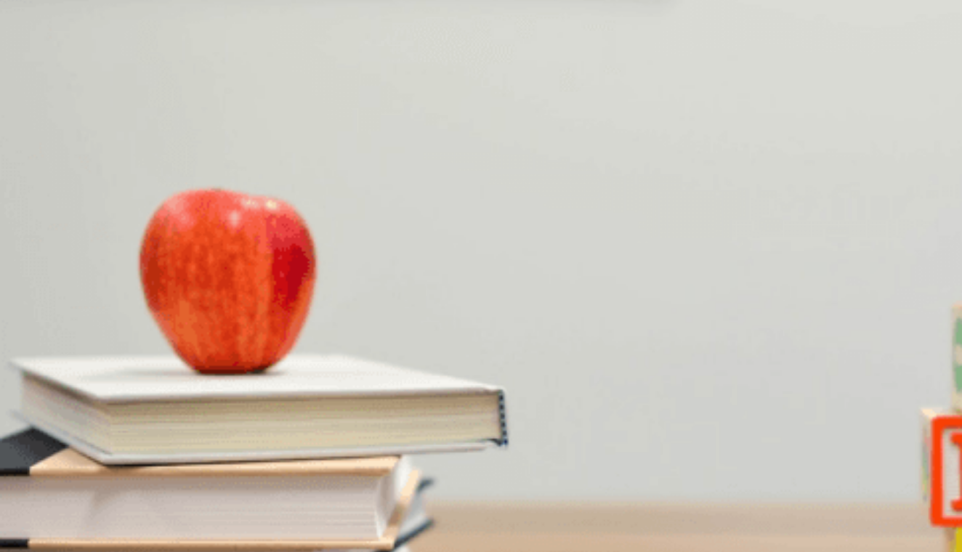
scroll to position [312, 0]
click at [130, 337] on div "A" at bounding box center [65, 342] width 129 height 11
click at [286, 509] on div "D" at bounding box center [222, 514] width 129 height 11
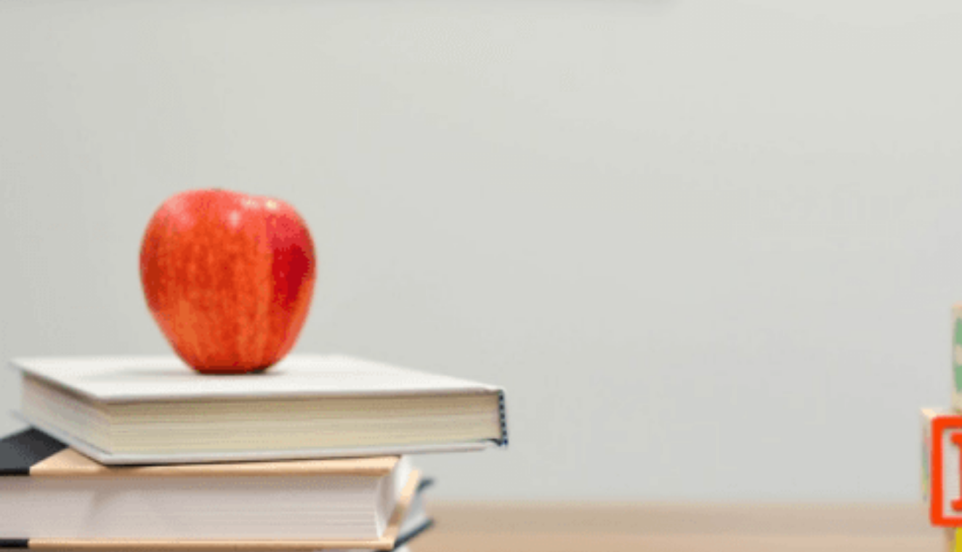
click at [41, 75] on button "Continue" at bounding box center [20, 102] width 41 height 54
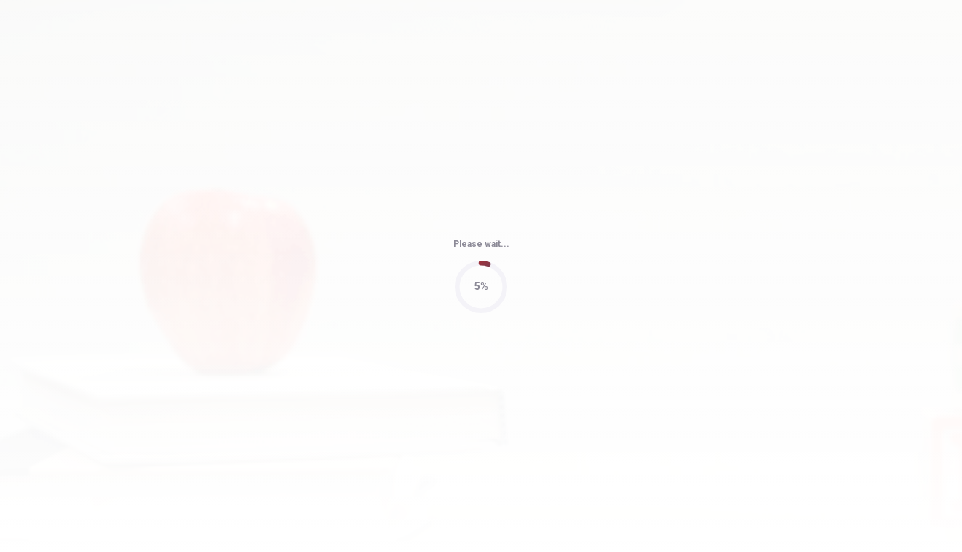
type input "60"
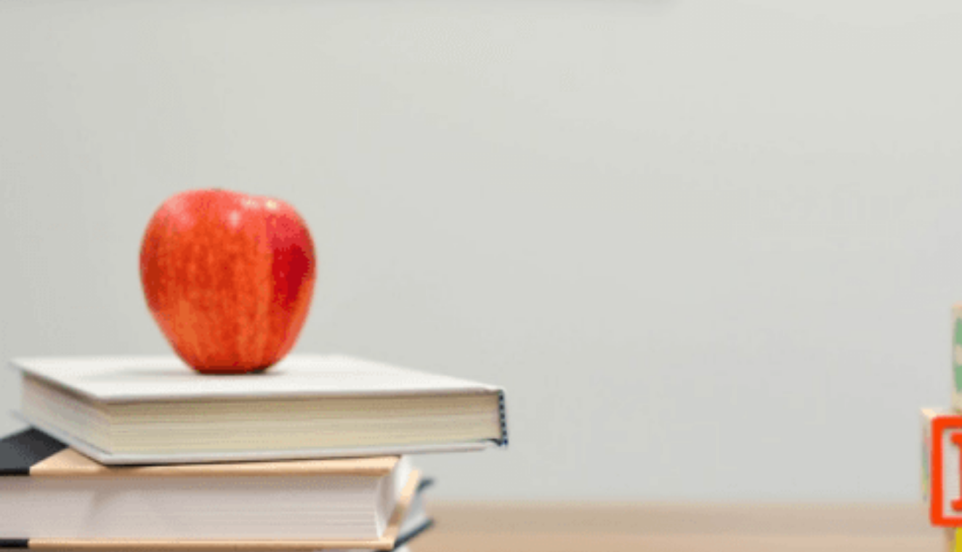
click at [450, 270] on div "C" at bounding box center [412, 264] width 217 height 11
click at [433, 392] on div "D" at bounding box center [466, 386] width 173 height 11
click at [248, 503] on div "D" at bounding box center [225, 508] width 44 height 11
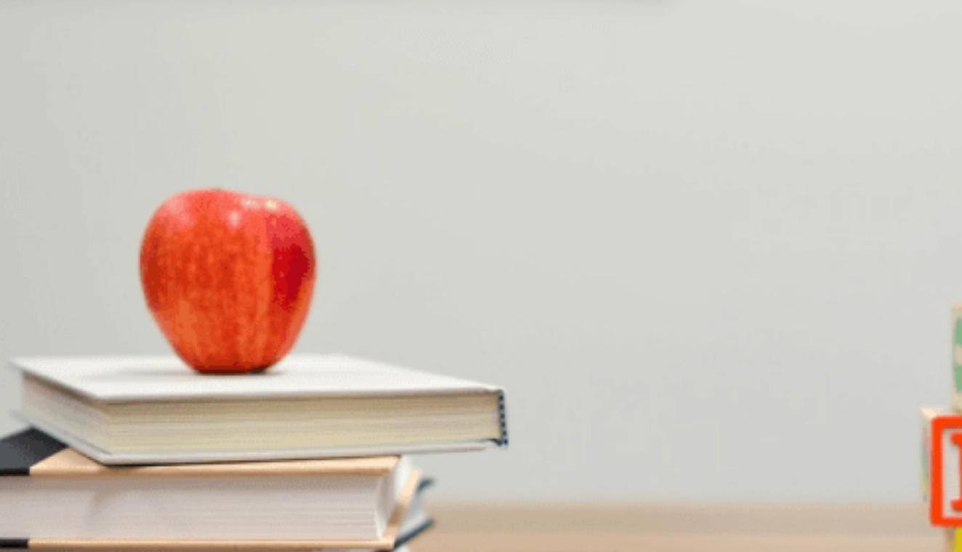
scroll to position [998, 0]
click at [391, 453] on div "D" at bounding box center [334, 447] width 113 height 11
click at [387, 331] on div "D" at bounding box center [329, 325] width 113 height 11
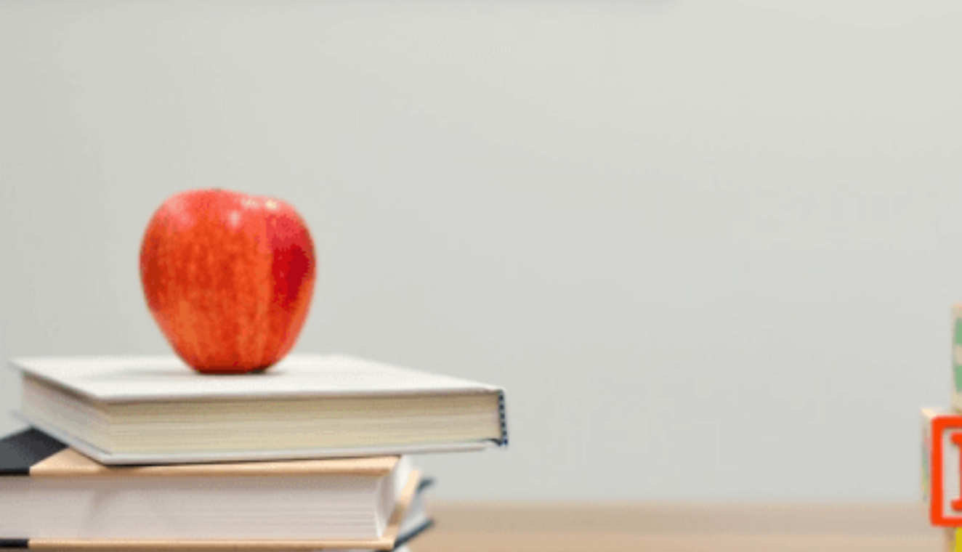
click at [41, 75] on button "Continue" at bounding box center [20, 102] width 41 height 54
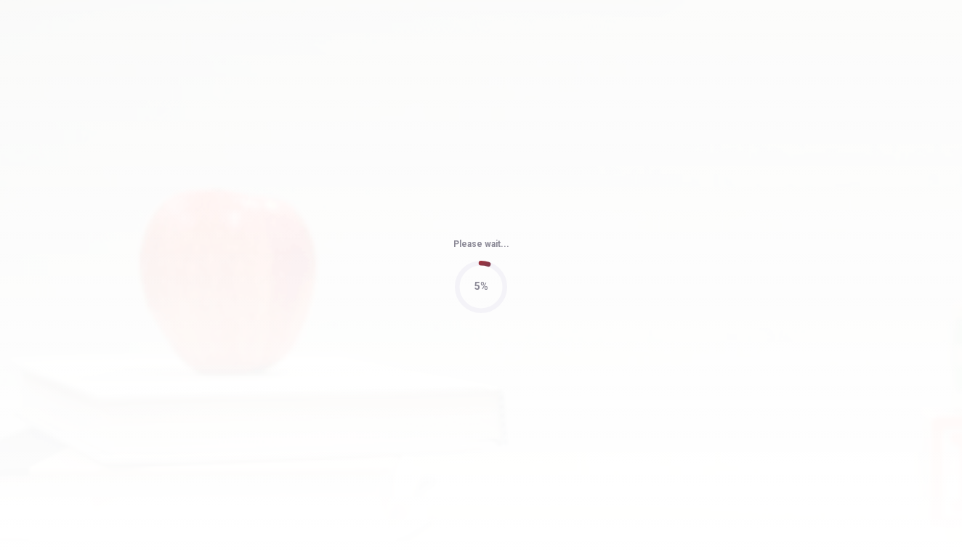
type input "67"
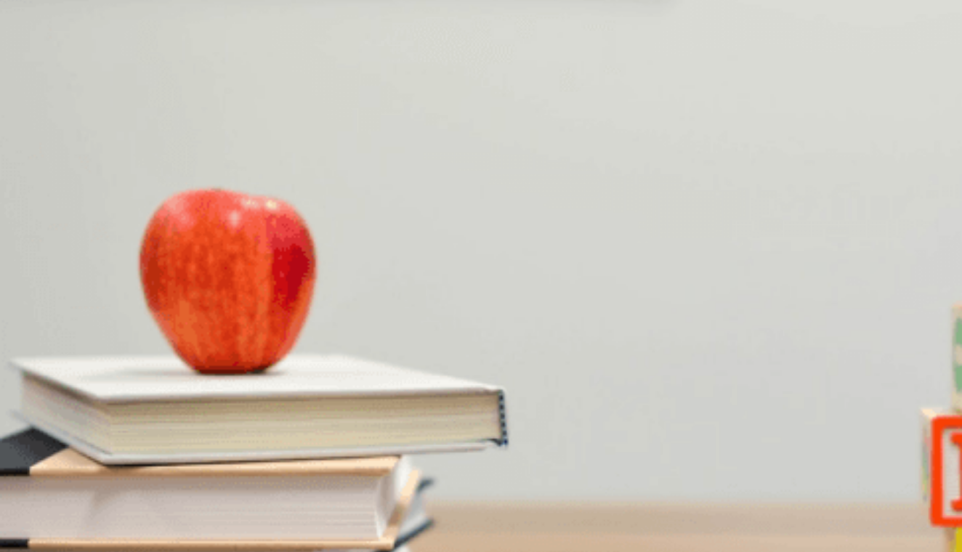
click at [27, 520] on div "A" at bounding box center [13, 525] width 25 height 11
click at [379, 459] on div "C" at bounding box center [341, 464] width 75 height 11
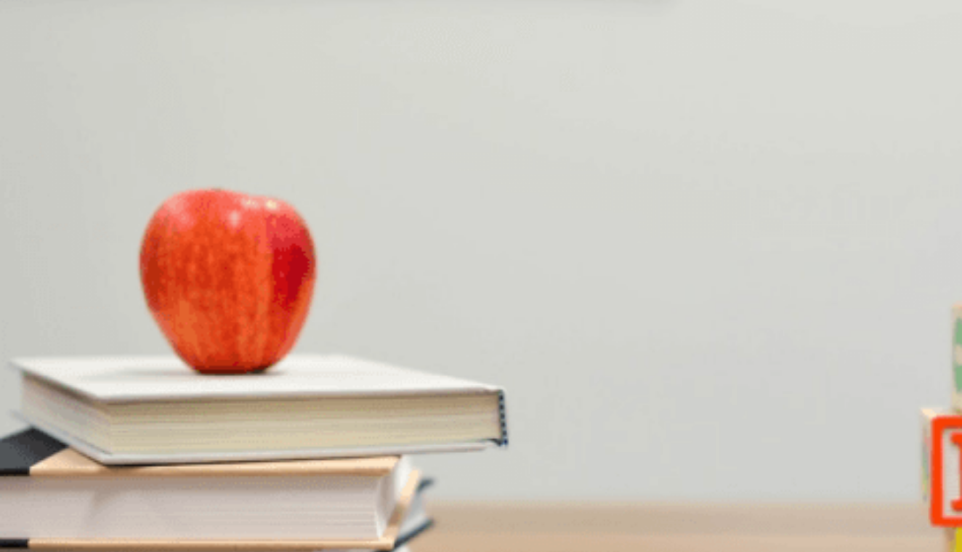
scroll to position [1128, 0]
click at [442, 459] on div "D" at bounding box center [437, 464] width 110 height 11
click at [169, 398] on div "A" at bounding box center [85, 403] width 168 height 11
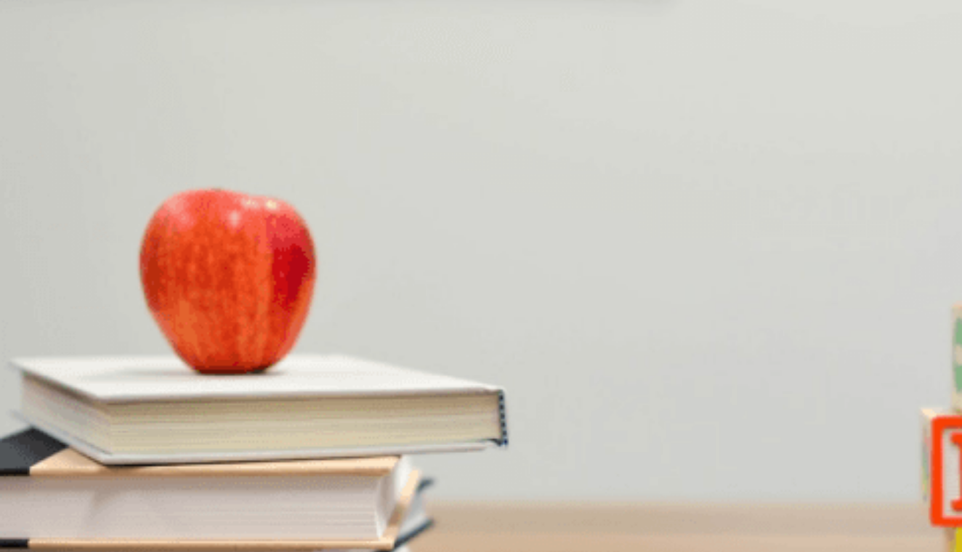
click at [285, 348] on div "C" at bounding box center [235, 342] width 100 height 11
click at [244, 287] on div "C" at bounding box center [206, 281] width 75 height 11
click at [41, 75] on button "Continue" at bounding box center [20, 102] width 41 height 54
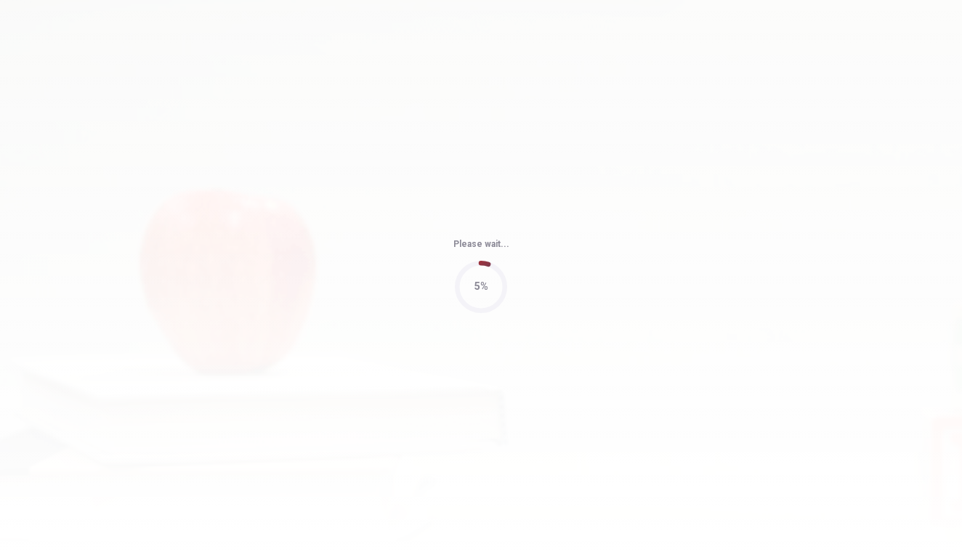
type input "91"
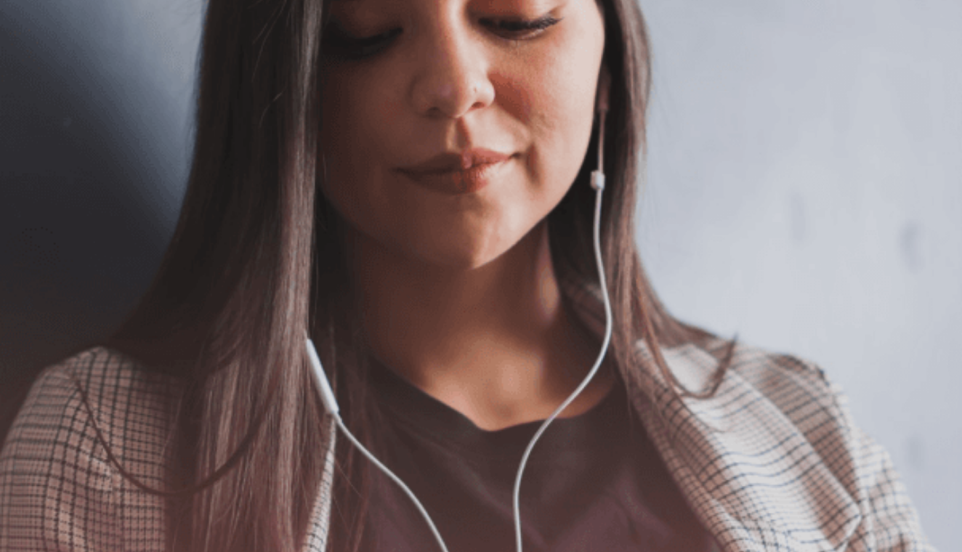
scroll to position [84, 0]
click at [41, 75] on button "Continue" at bounding box center [20, 102] width 41 height 54
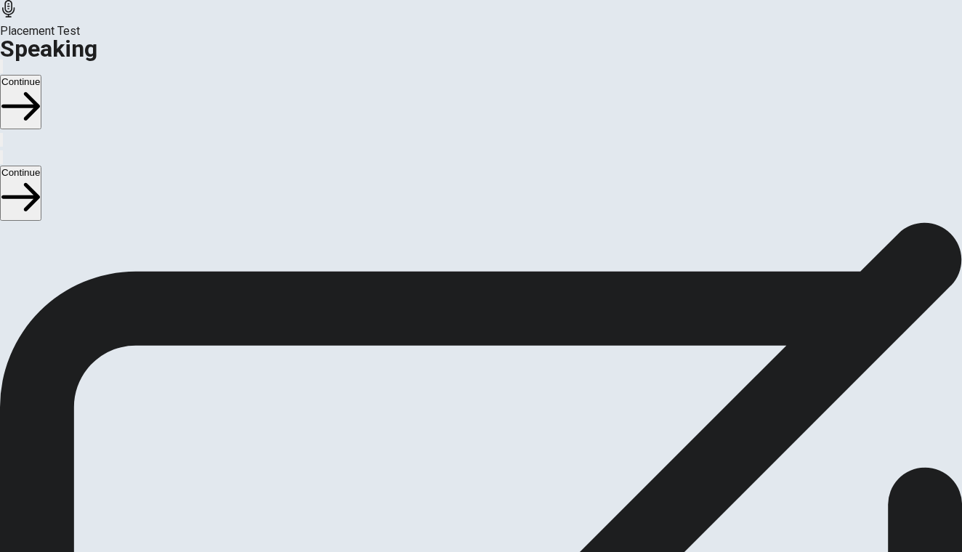
click at [498, 480] on icon at bounding box center [479, 506] width 37 height 52
click at [490, 379] on icon at bounding box center [474, 401] width 31 height 44
click at [464, 440] on icon "Play Audio" at bounding box center [464, 440] width 0 height 0
click at [503, 379] on div at bounding box center [481, 403] width 44 height 49
click at [461, 440] on icon "Record Again" at bounding box center [461, 440] width 0 height 0
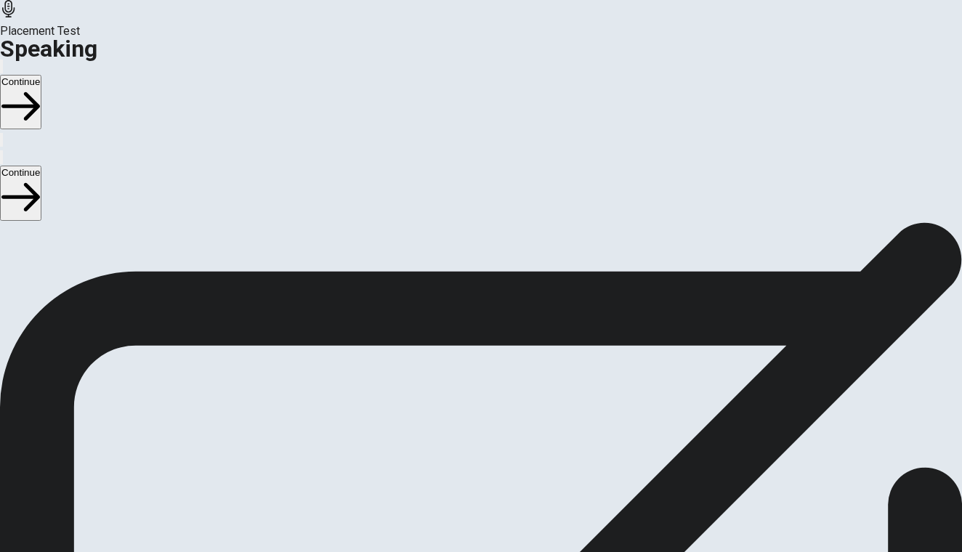
click at [507, 387] on div "Stop Recording" at bounding box center [482, 479] width 52 height 185
click at [465, 429] on button "Play Audio" at bounding box center [463, 436] width 3 height 14
click at [512, 427] on button "Record Again" at bounding box center [480, 462] width 61 height 71
click at [507, 538] on span "Stop Recording" at bounding box center [482, 553] width 52 height 31
click at [462, 429] on button "Record Again" at bounding box center [460, 436] width 3 height 14
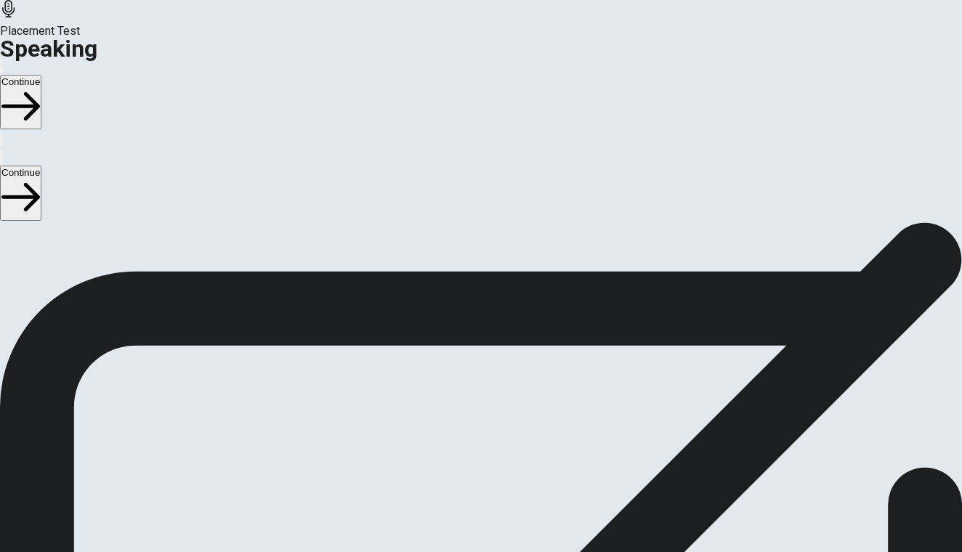
click at [507, 538] on span "Stop Recording" at bounding box center [482, 553] width 52 height 31
click at [479, 440] on icon "Play Audio" at bounding box center [472, 448] width 14 height 17
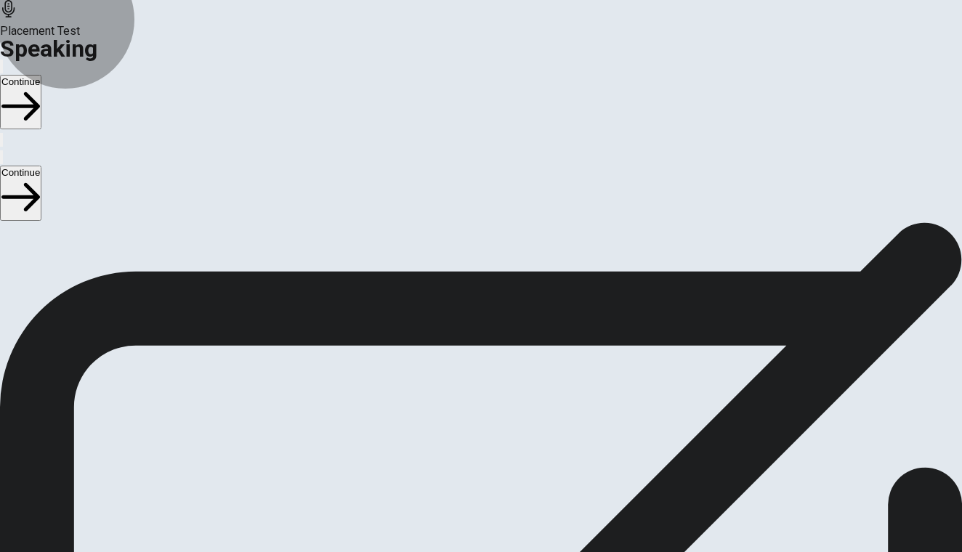
click at [41, 75] on button "Continue" at bounding box center [20, 102] width 41 height 54
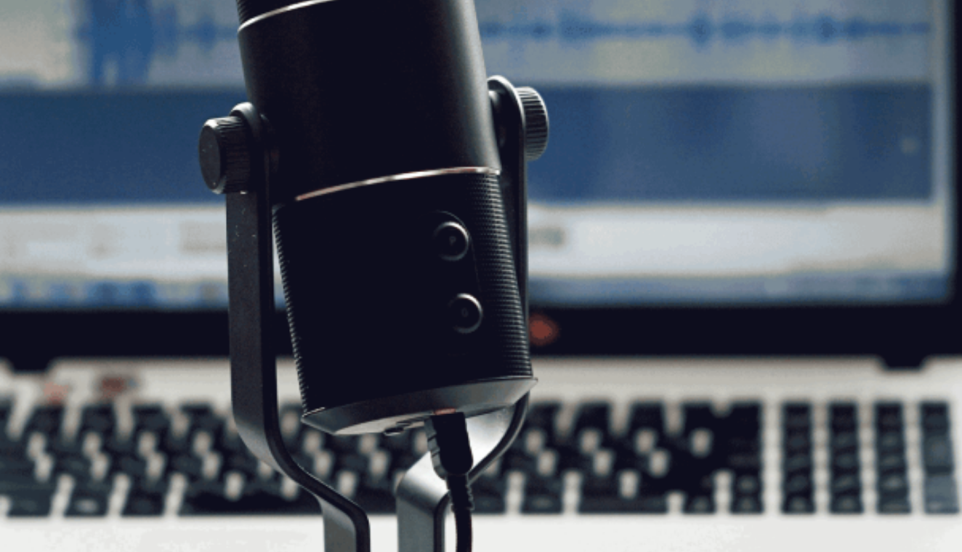
click at [41, 75] on button "Continue" at bounding box center [20, 102] width 41 height 54
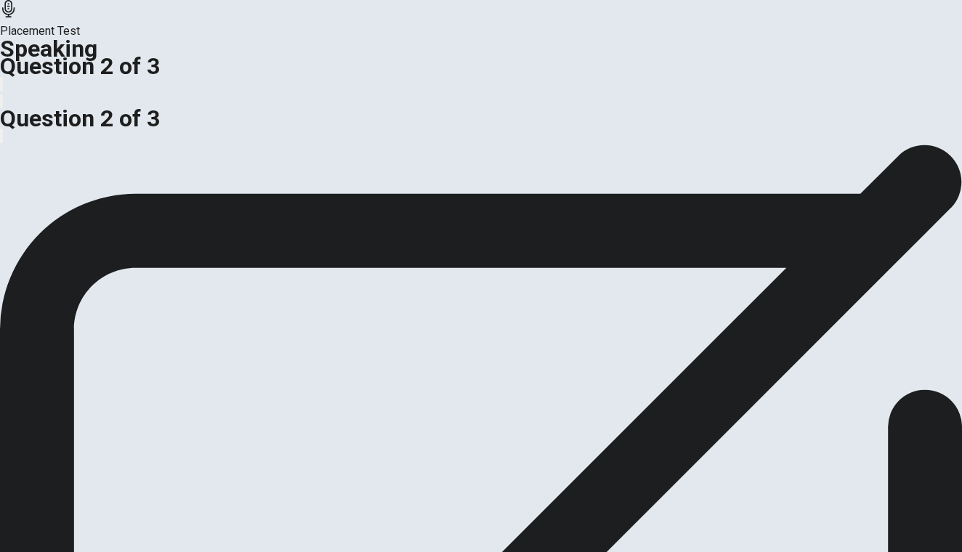
click at [611, 113] on div "Response Time" at bounding box center [481, 103] width 962 height 17
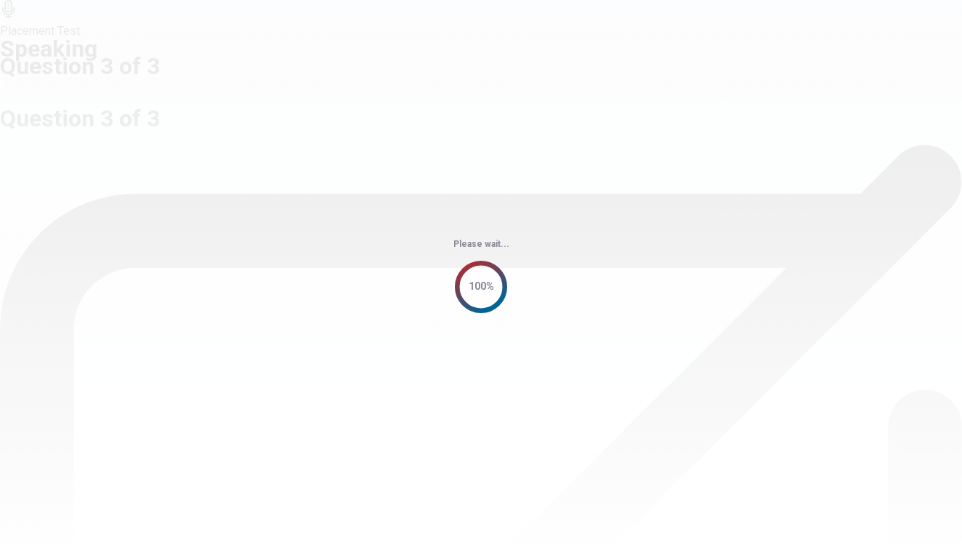
scroll to position [0, 0]
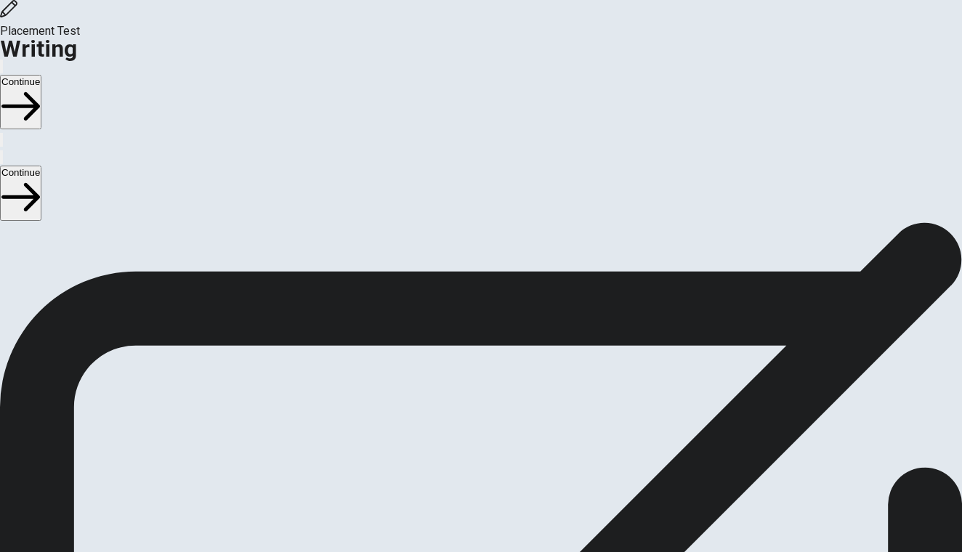
click at [41, 75] on button "Continue" at bounding box center [20, 102] width 41 height 54
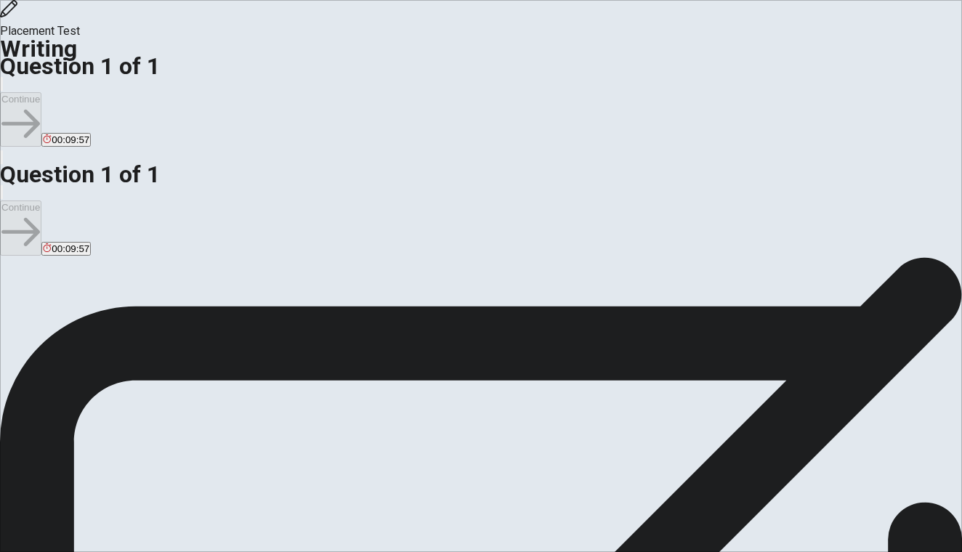
scroll to position [14, 0]
type textarea "M"
type textarea "x"
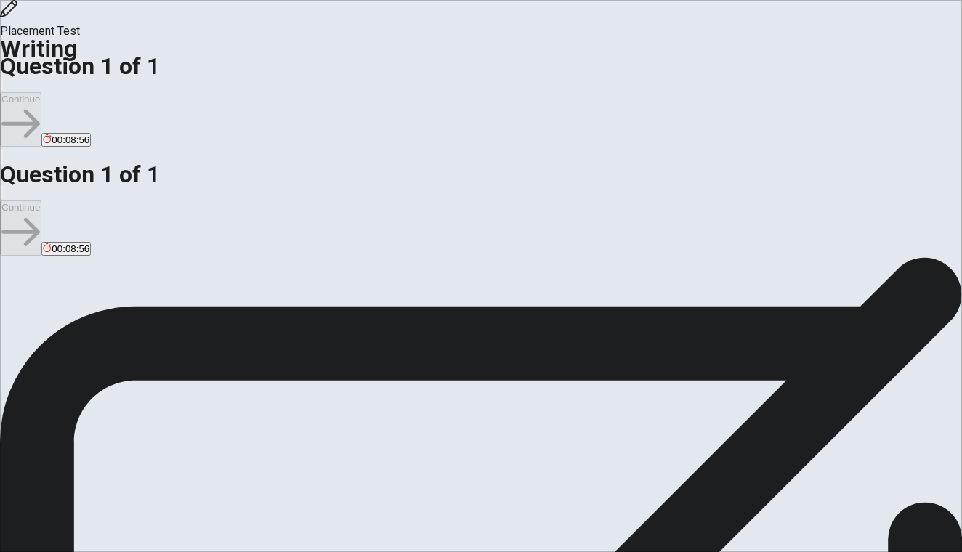
type textarea "My"
type textarea "x"
type textarea "My"
type textarea "x"
type textarea "My m"
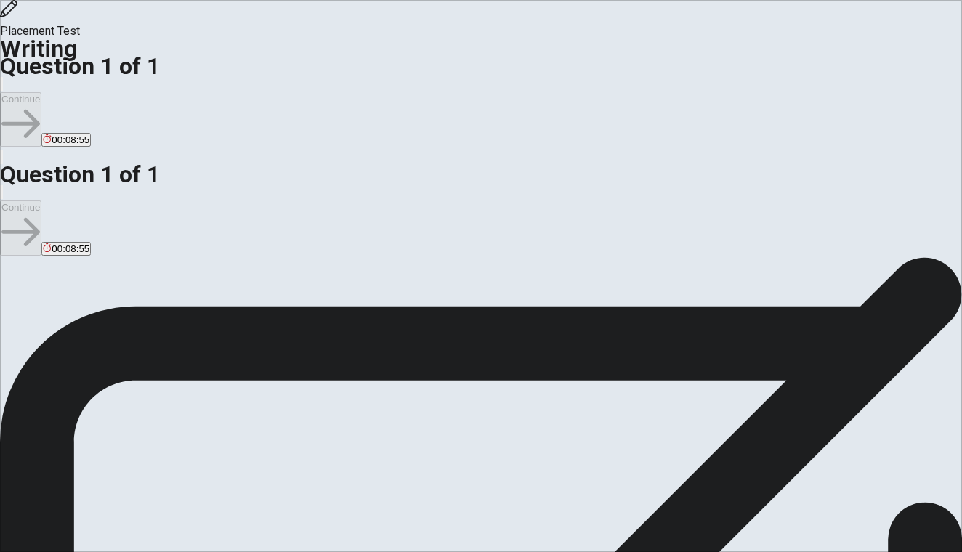
type textarea "x"
type textarea "My ma"
type textarea "x"
type textarea "My mai"
type textarea "x"
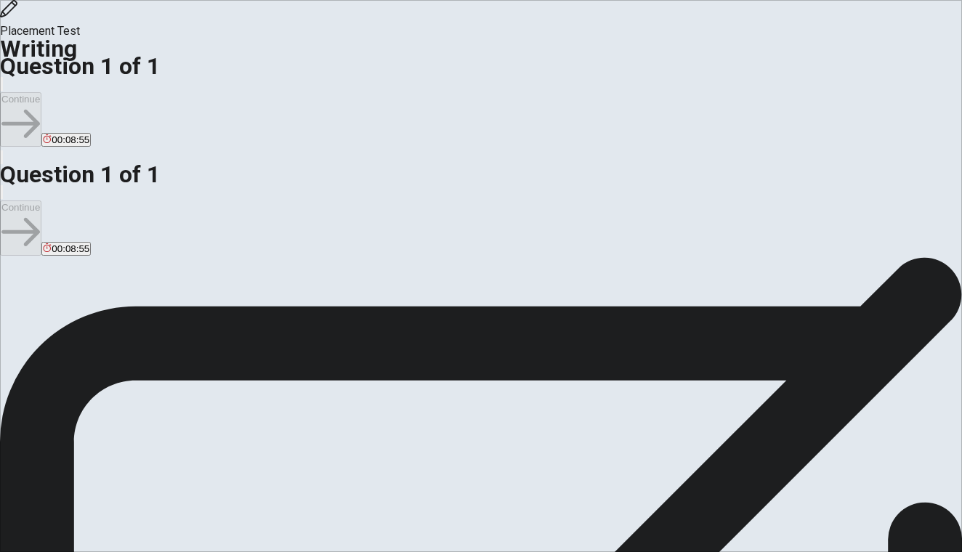
type textarea "My main"
type textarea "x"
type textarea "My main"
type textarea "x"
type textarea "My main p"
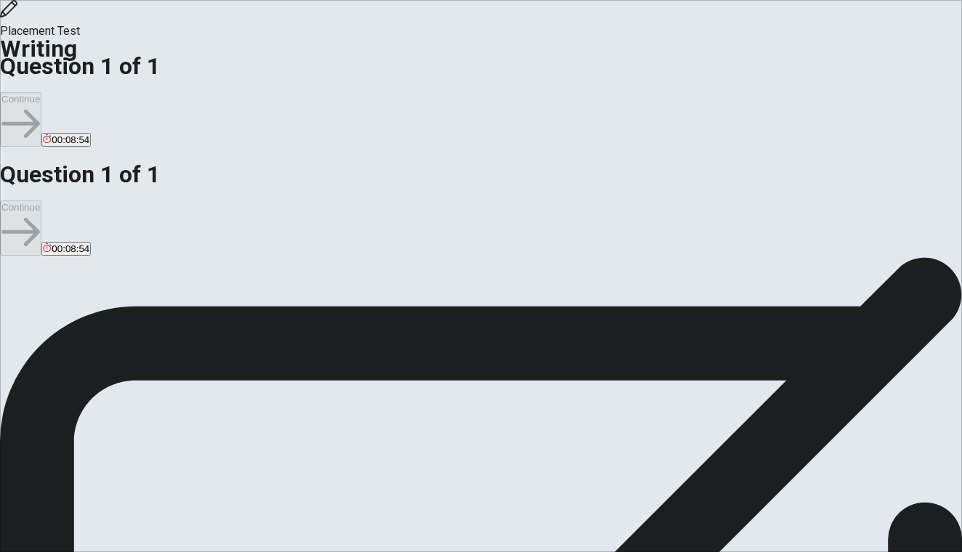
type textarea "x"
type textarea "My main pe"
type textarea "x"
type textarea "My main per"
type textarea "x"
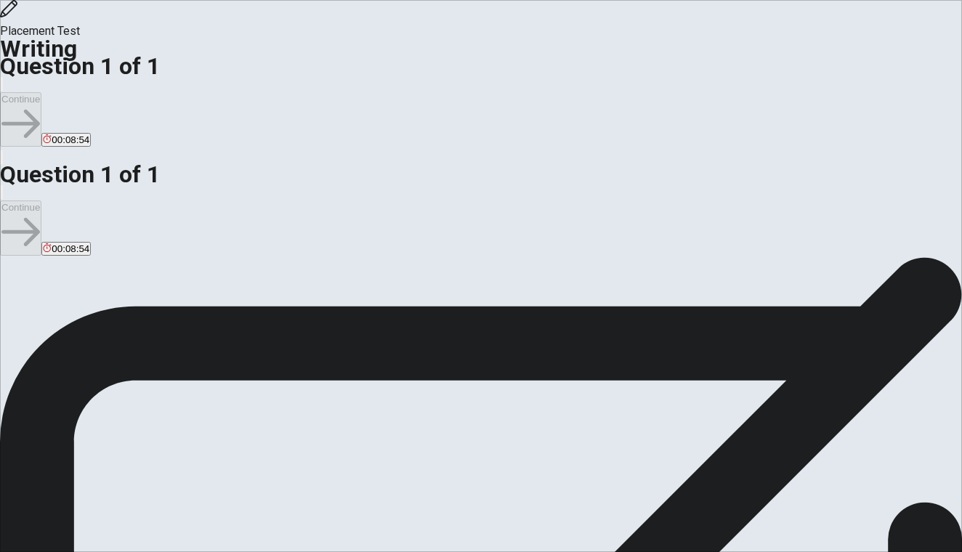
type textarea "My main pers"
type textarea "x"
type textarea "My main perso"
type textarea "x"
type textarea "My main person"
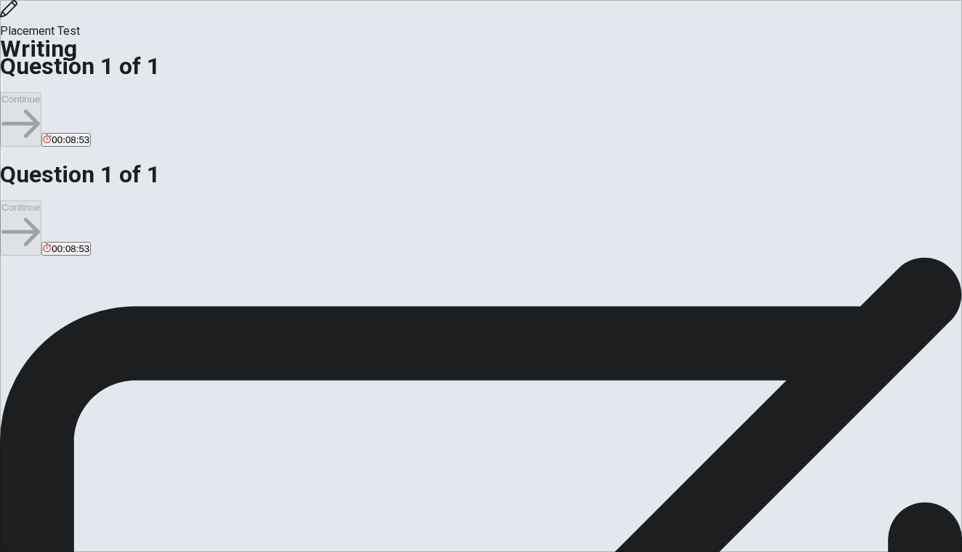
type textarea "x"
type textarea "My main persona"
type textarea "x"
type textarea "My main personal"
type textarea "x"
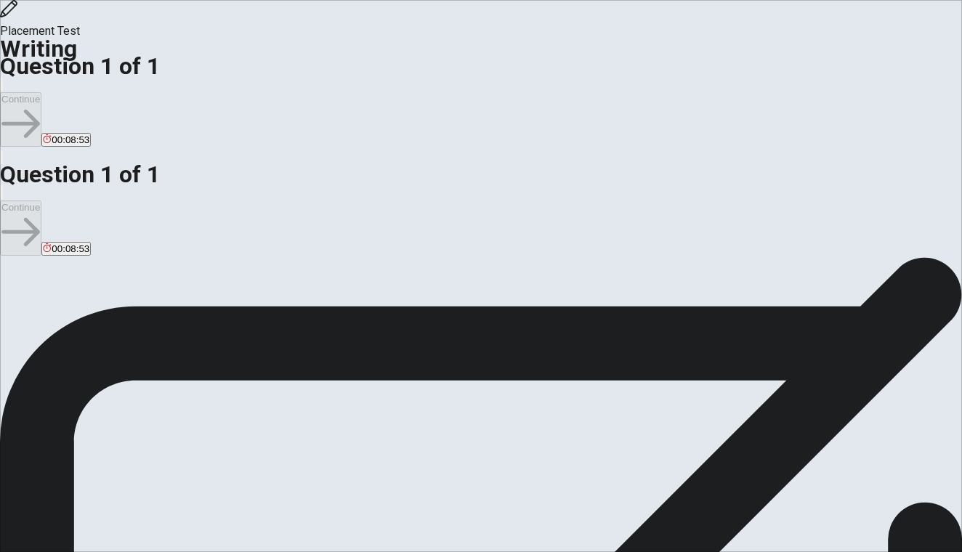
type textarea "My main personal"
type textarea "x"
type textarea "My main personal g"
type textarea "x"
type textarea "My main personal go"
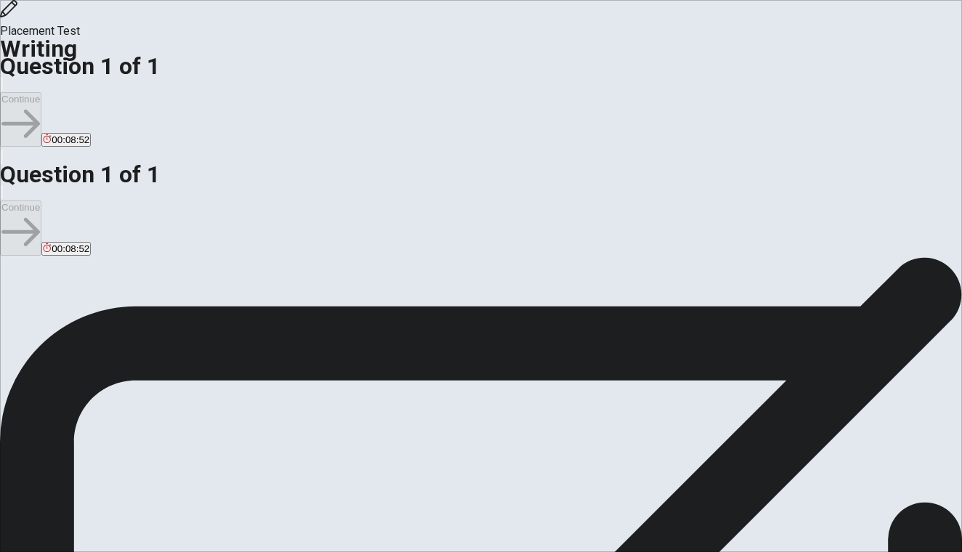
type textarea "x"
type textarea "My main personal goa"
type textarea "x"
type textarea "My main personal goal"
type textarea "x"
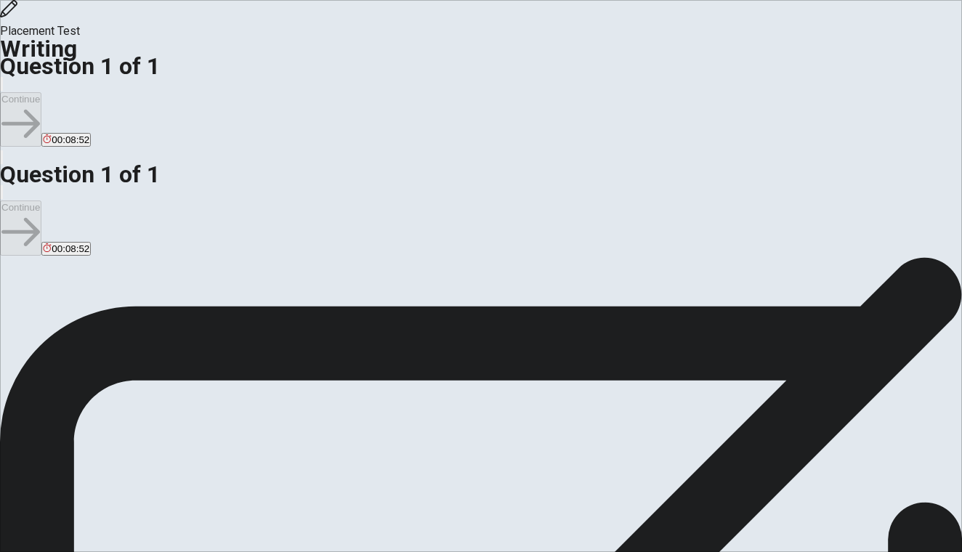
type textarea "My main personal goal"
type textarea "x"
type textarea "My main personal goal i"
type textarea "x"
type textarea "My main personal goal is"
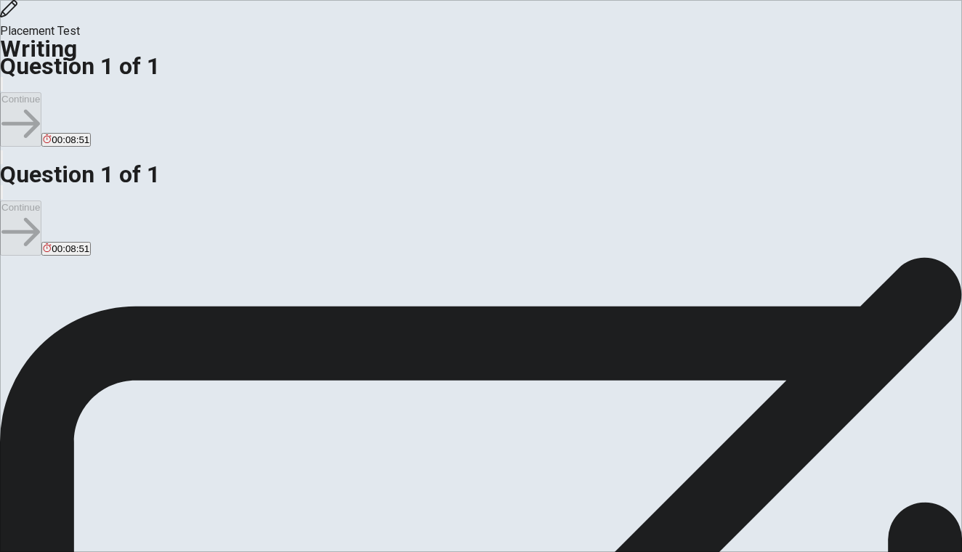
type textarea "x"
type textarea "My main personal goal is"
type textarea "x"
type textarea "My main personal goal is t"
type textarea "x"
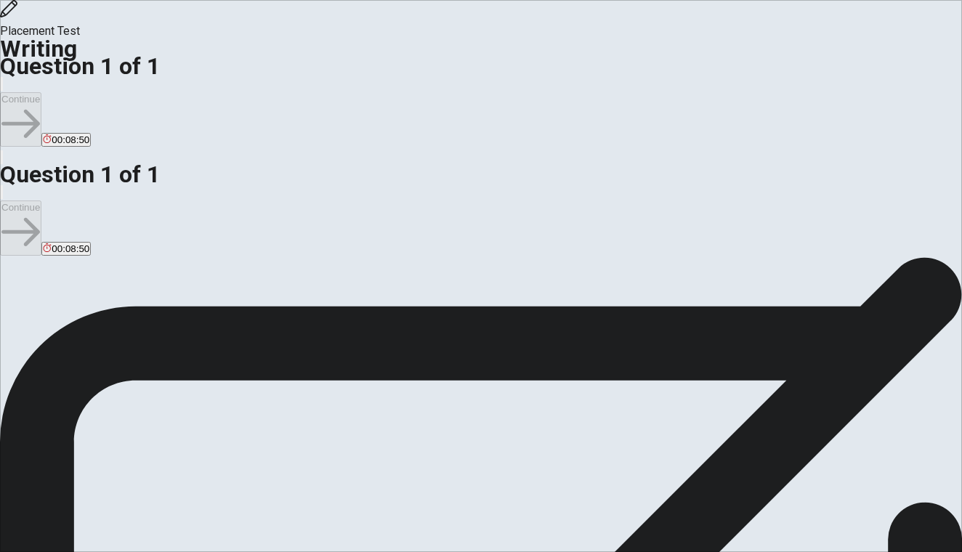
type textarea "My main personal goal is to"
type textarea "x"
type textarea "My main personal goal is to"
type textarea "x"
type textarea "My main personal goal is to b"
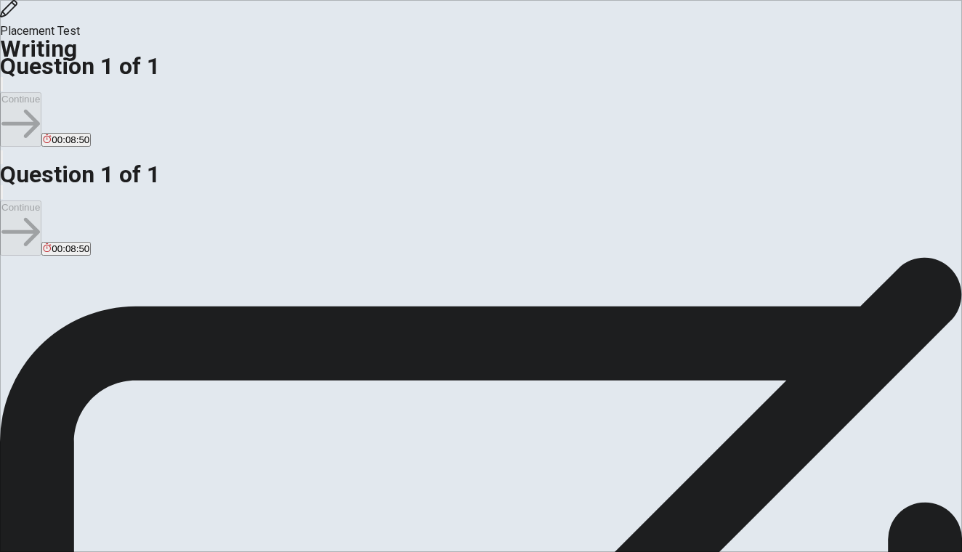
type textarea "x"
type textarea "My main personal goal is to be"
type textarea "x"
type textarea "My main personal goal is to bec"
type textarea "x"
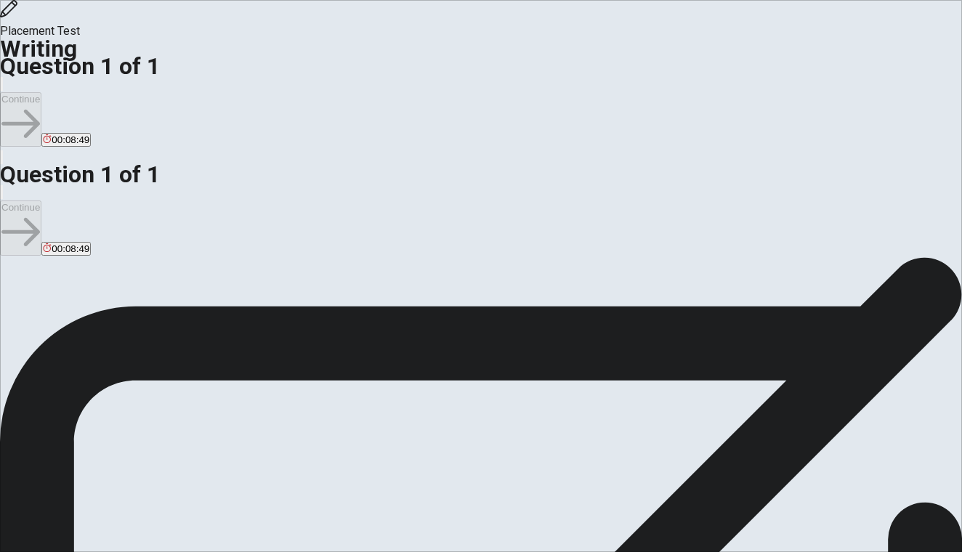
type textarea "My main personal goal is to beca"
type textarea "x"
type textarea "My main personal goal is to becao"
type textarea "x"
type textarea "My main personal goal is to beca"
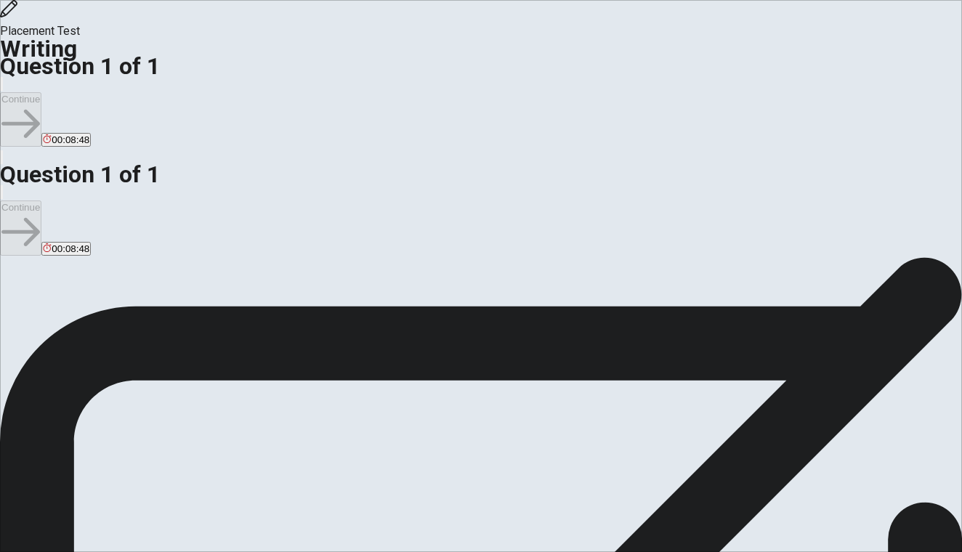
type textarea "x"
type textarea "My main personal goal is to bec"
type textarea "x"
type textarea "My main personal goal is to beco"
type textarea "x"
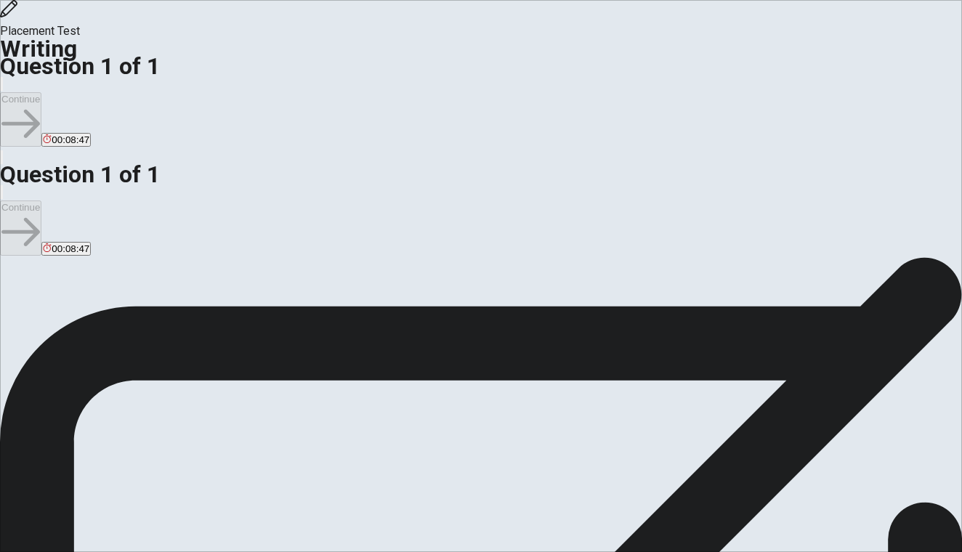
type textarea "My main personal goal is to becom"
type textarea "x"
type textarea "My main personal goal is to become"
type textarea "x"
type textarea "My main personal goal is to become"
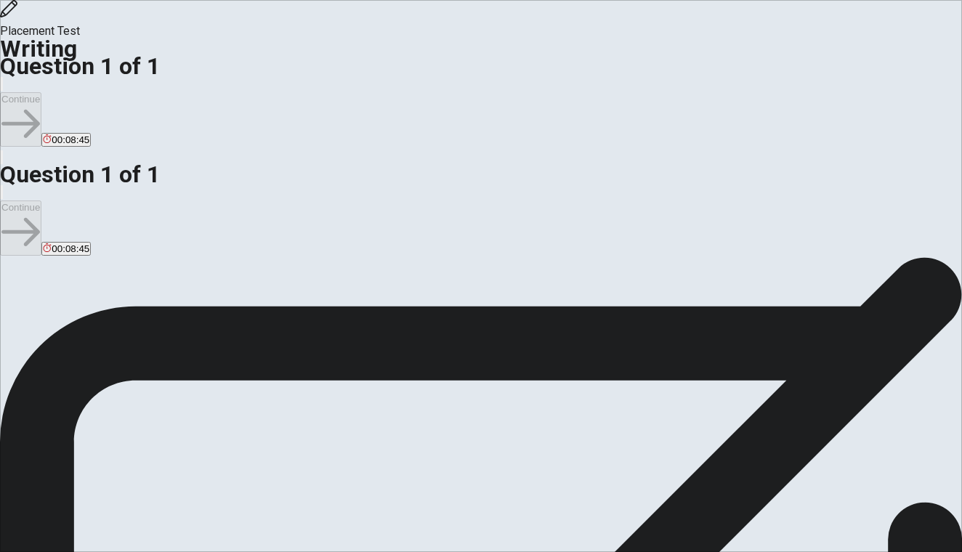
type textarea "x"
type textarea "My main personal goal is to become a"
type textarea "x"
type textarea "My main personal goal is to become a"
type textarea "x"
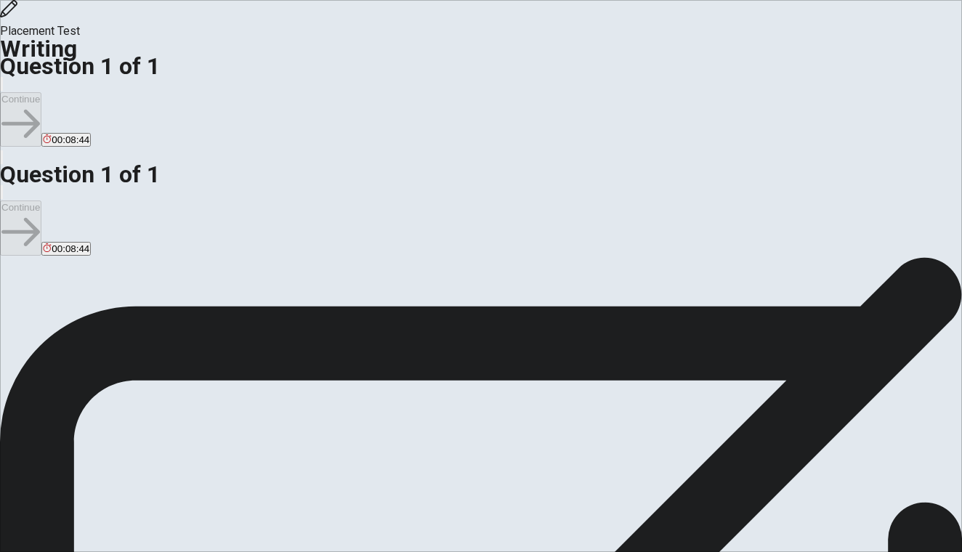
type textarea "My main personal goal is to become a d"
type textarea "x"
type textarea "My main personal goal is to become a do"
type textarea "x"
type textarea "My main personal goal is to become a doc"
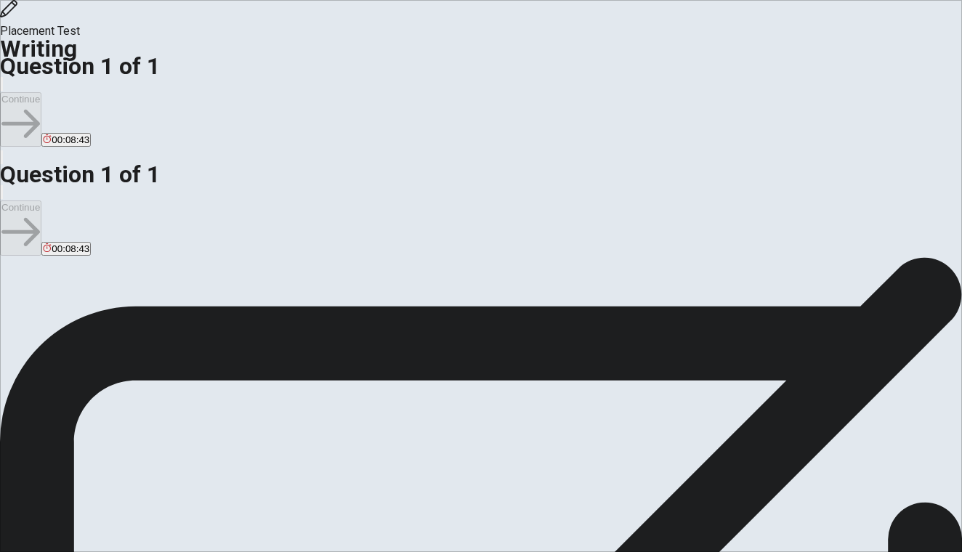
type textarea "x"
type textarea "My main personal goal is to become a doct"
type textarea "x"
type textarea "My main personal goal is to become a docto"
type textarea "x"
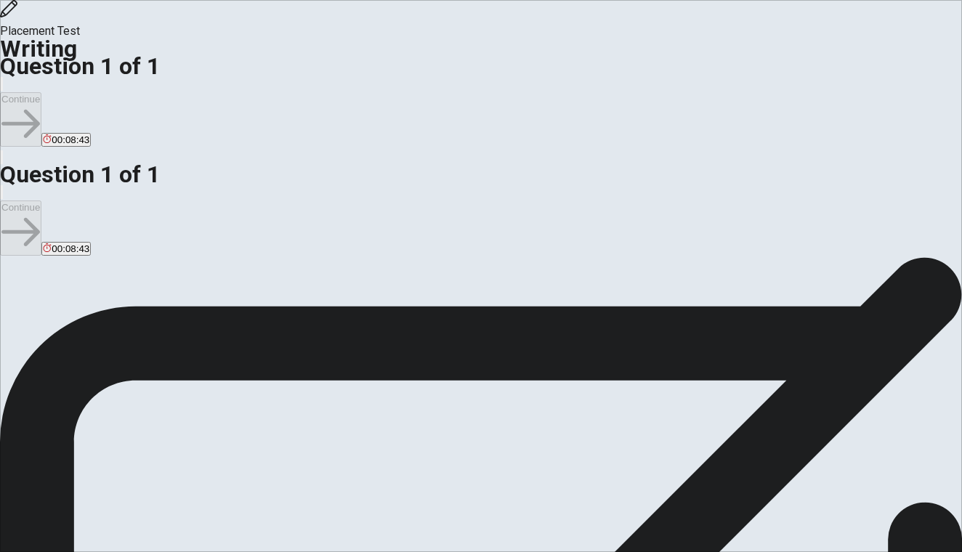
type textarea "My main personal goal is to become a doctor"
type textarea "x"
type textarea "My main personal goal is to become a doctor"
type textarea "x"
type textarea "My main personal goal is to become a doctor t"
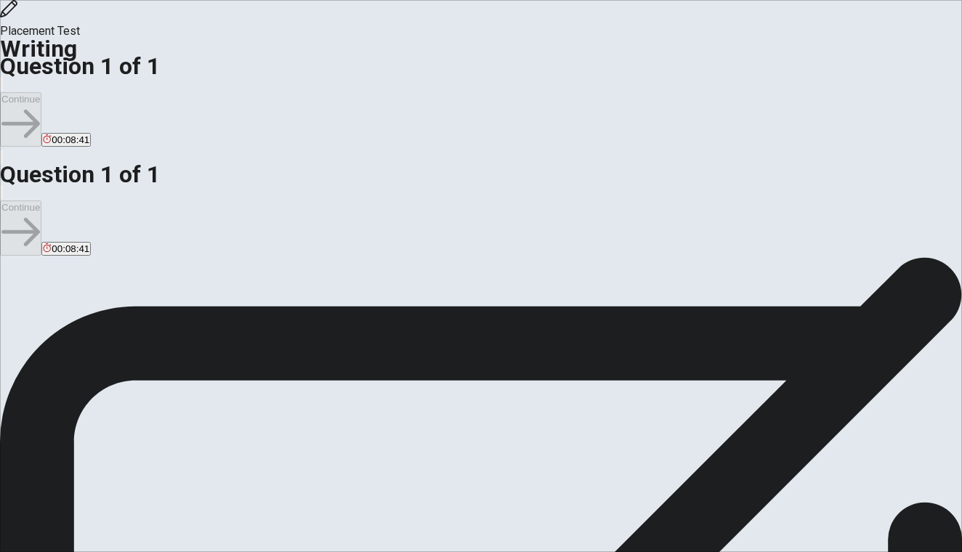
type textarea "x"
type textarea "My main personal goal is to become a doctor to"
type textarea "x"
type textarea "My main personal goal is to become a doctor to"
type textarea "x"
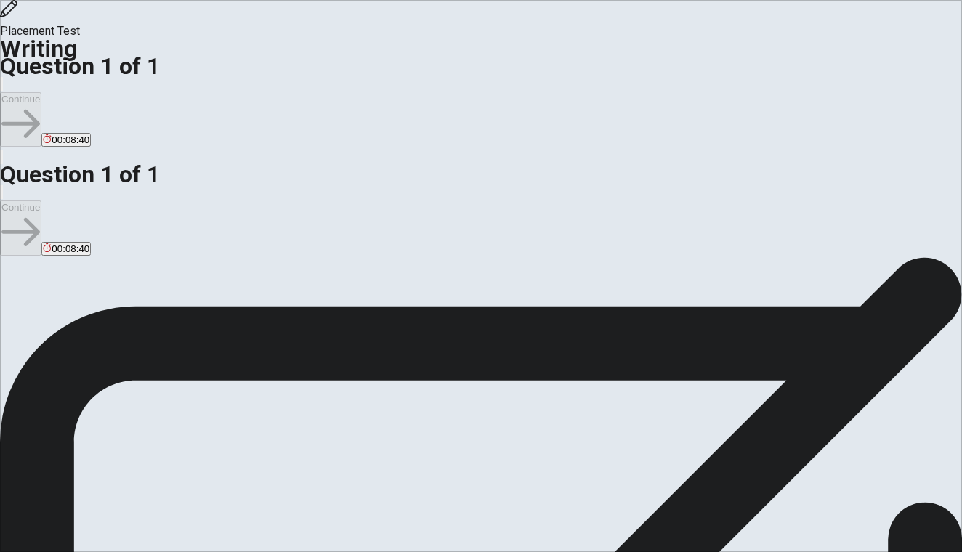
type textarea "My main personal goal is to become a doctor to h"
type textarea "x"
type textarea "My main personal goal is to become a doctor to he"
type textarea "x"
type textarea "My main personal goal is to become a doctor to [PERSON_NAME]"
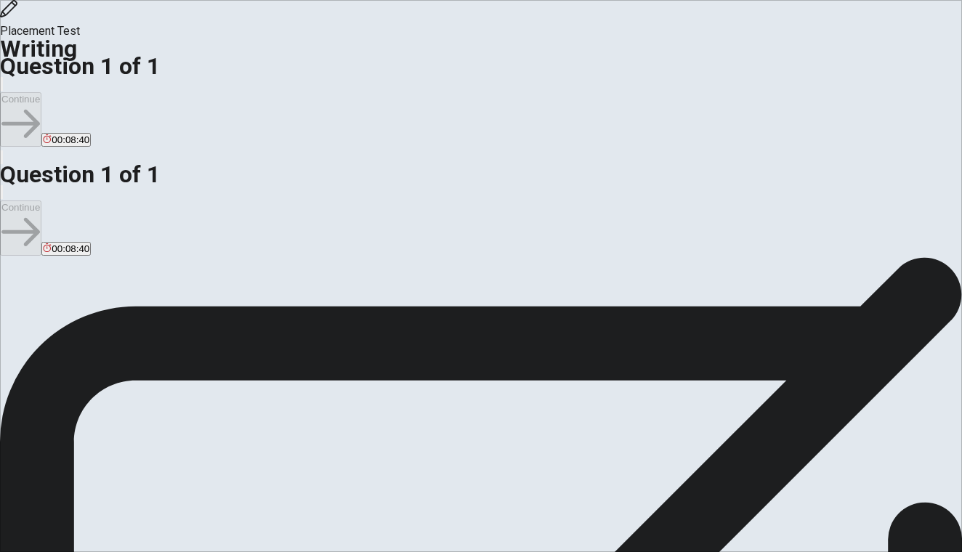
type textarea "x"
type textarea "My main personal goal is to become a doctor to help"
type textarea "x"
type textarea "My main personal goal is to become a doctor to help"
type textarea "x"
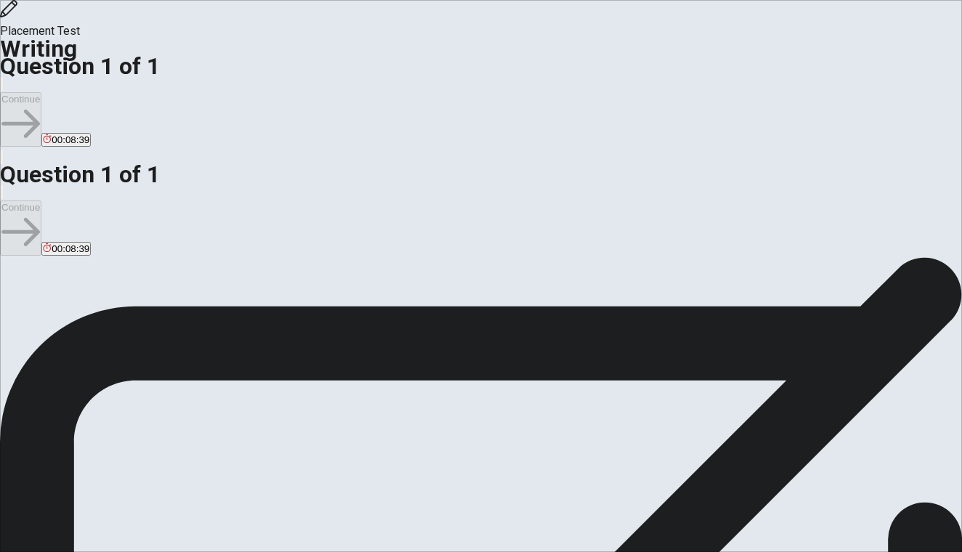
type textarea "My main personal goal is to become a doctor to help s"
type textarea "x"
type textarea "My main personal goal is to become a doctor to help sa"
type textarea "x"
type textarea "My main personal goal is to become a doctor to help sav"
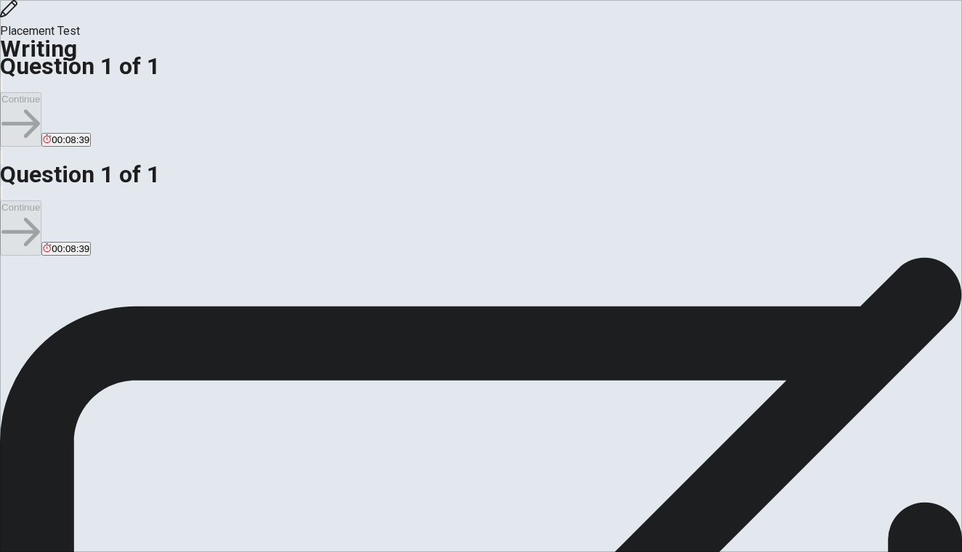
type textarea "x"
type textarea "My main personal goal is to become a doctor to help save"
type textarea "x"
type textarea "My main personal goal is to become a doctor to help save"
type textarea "x"
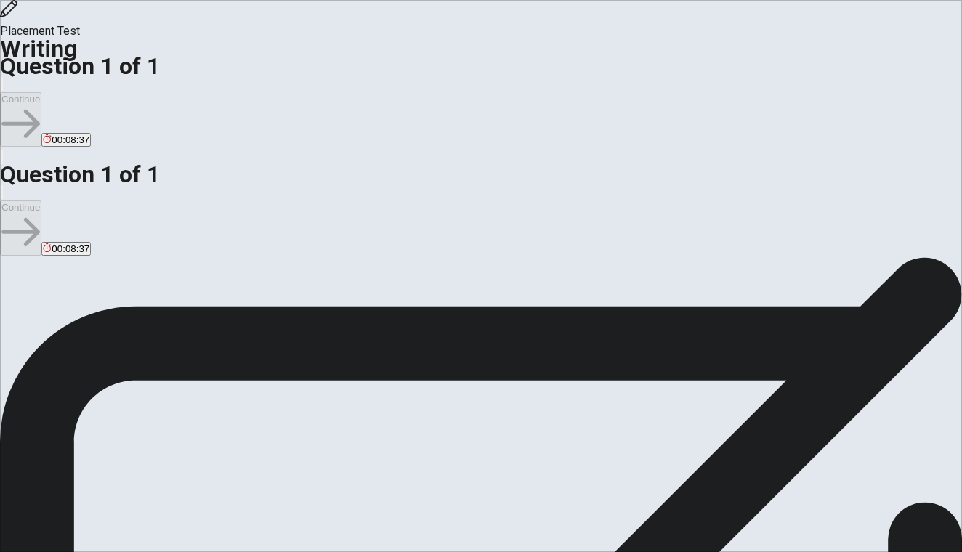
type textarea "My main personal goal is to become a doctor to help save l"
type textarea "x"
type textarea "My main personal goal is to become a doctor to help save [PERSON_NAME]"
type textarea "x"
type textarea "My main personal goal is to become a doctor to help save liv"
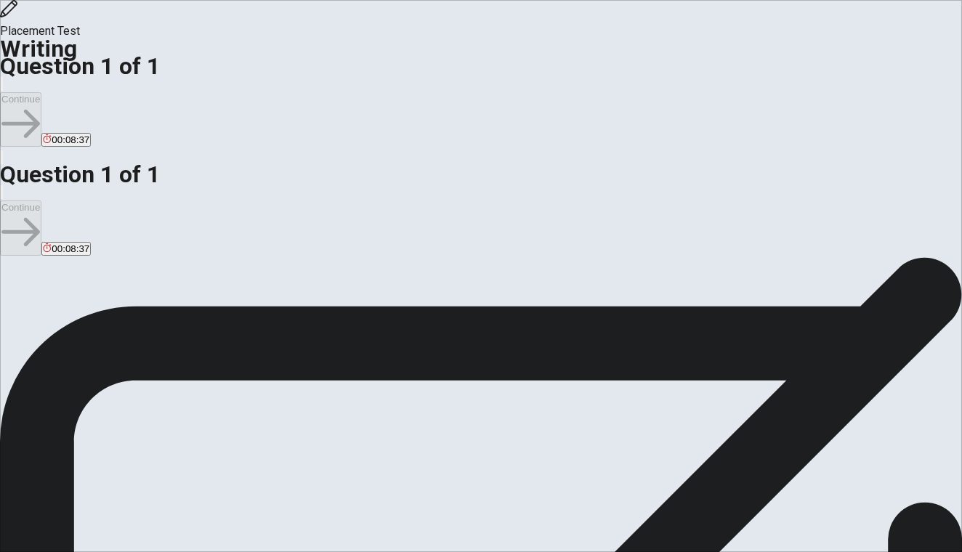
type textarea "x"
type textarea "My main personal goal is to become a doctor to help save live"
type textarea "x"
type textarea "My main personal goal is to become a doctor to help save lives"
type textarea "x"
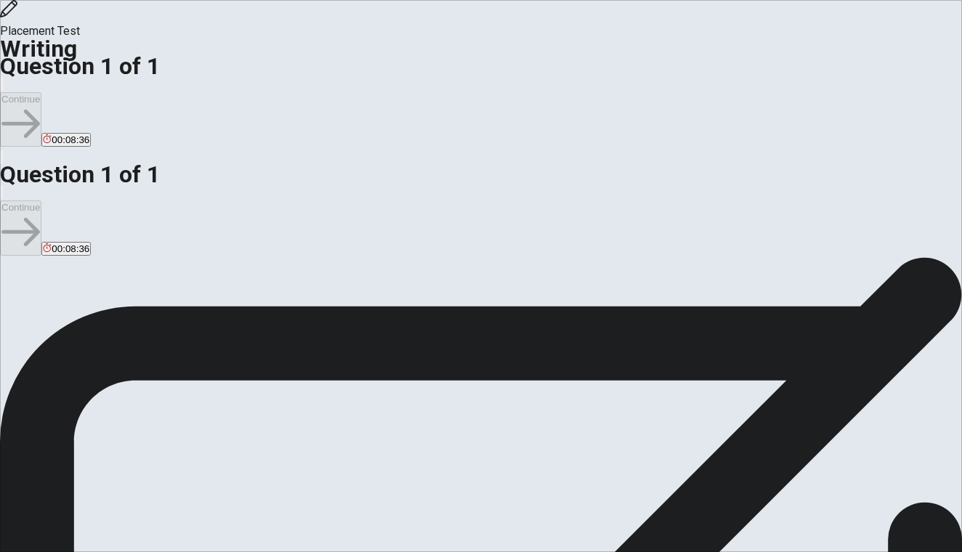
type textarea "My main personal goal is to become a doctor to help save lives,"
type textarea "x"
type textarea "My main personal goal is to become a doctor to help save lives"
type textarea "x"
type textarea "My main personal goal is to become a doctor to help save lives."
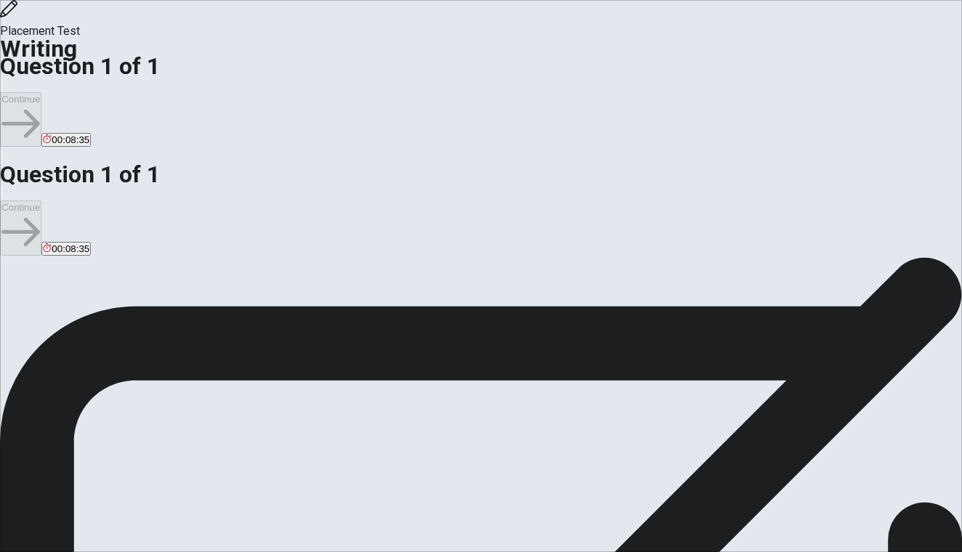
type textarea "x"
type textarea "My main personal goal is to become a doctor to help save lives."
type textarea "x"
type textarea "My main personal goal is to become a doctor to help save lives. T"
type textarea "x"
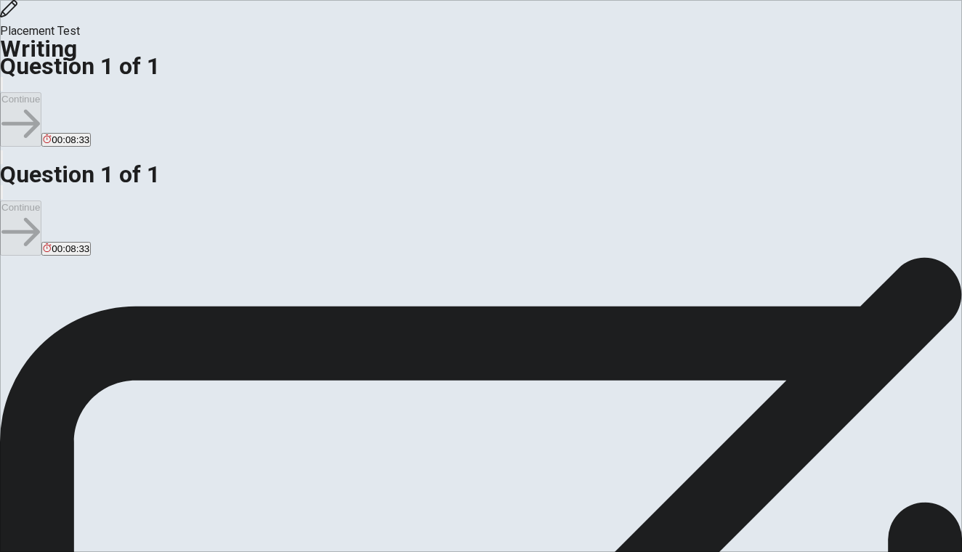
type textarea "My main personal goal is to become a doctor to help save lives. Th"
type textarea "x"
type textarea "My main personal goal is to become a doctor to help save lives. Thi"
type textarea "x"
type textarea "My main personal goal is to become a doctor to help save lives. This"
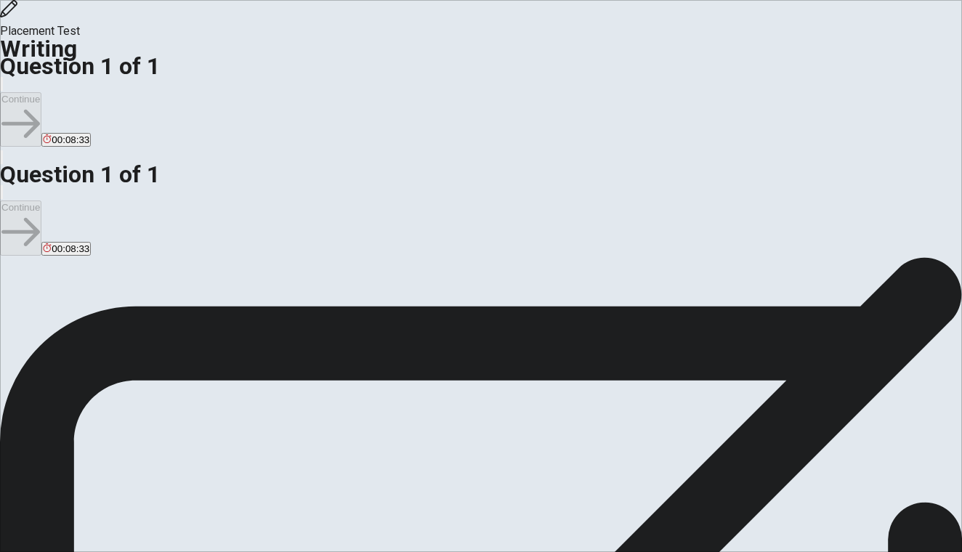
type textarea "x"
type textarea "My main personal goal is to become a doctor to help save lives. This"
type textarea "x"
type textarea "My main personal goal is to become a doctor to help save lives. This o"
type textarea "x"
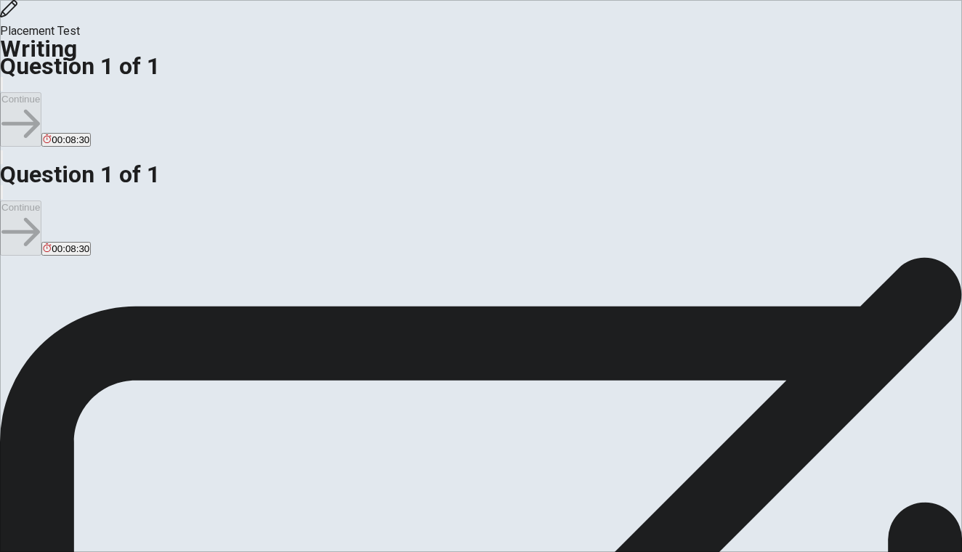
type textarea "My main personal goal is to become a doctor to help save lives. This ob"
type textarea "x"
type textarea "My main personal goal is to become a doctor to help save lives. This obj"
type textarea "x"
type textarea "My main personal goal is to become a doctor to help save lives. This obje"
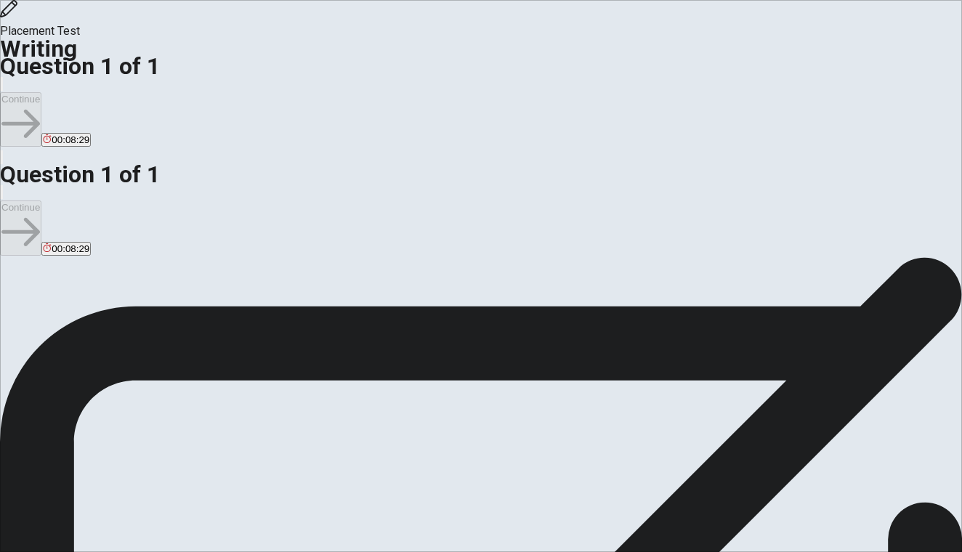
type textarea "x"
type textarea "My main personal goal is to become a doctor to help save lives. This objec"
type textarea "x"
type textarea "My main personal goal is to become a doctor to help save lives. This object"
type textarea "x"
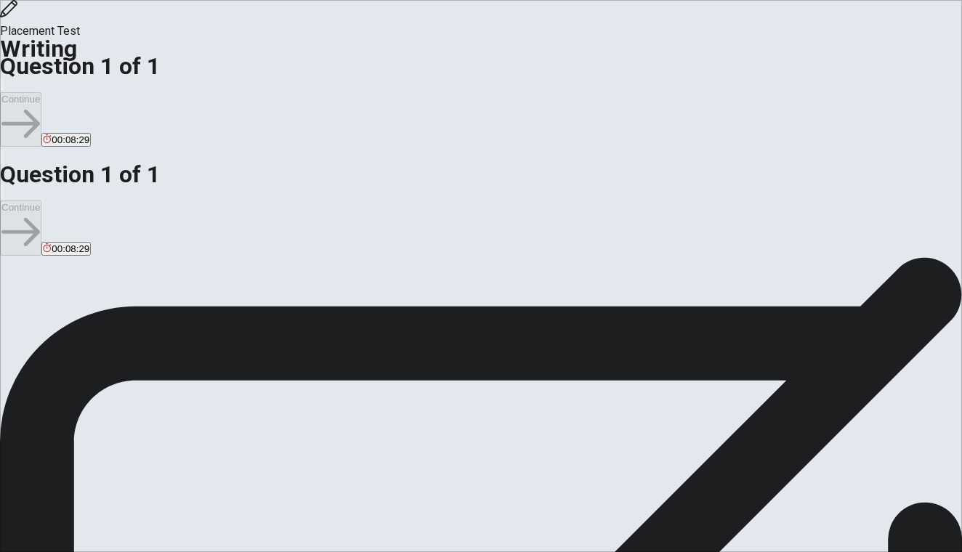
type textarea "My main personal goal is to become a doctor to help save lives. This objecti"
type textarea "x"
type textarea "My main personal goal is to become a doctor to help save lives. This objectie"
type textarea "x"
type textarea "My main personal goal is to become a doctor to help save lives. This objectie"
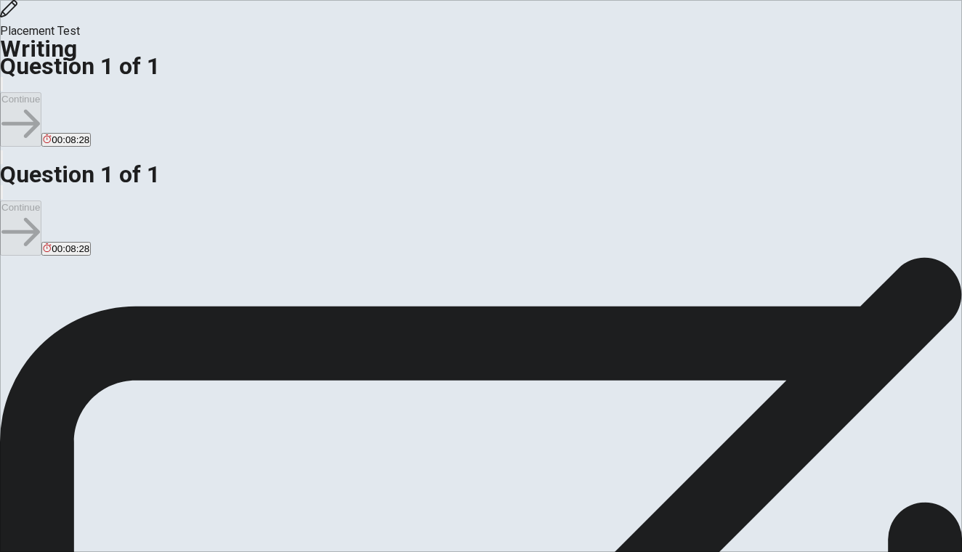
type textarea "x"
type textarea "My main personal goal is to become a doctor to help save lives. This objectie"
type textarea "x"
type textarea "My main personal goal is to become a doctor to help save lives. This objecti"
type textarea "x"
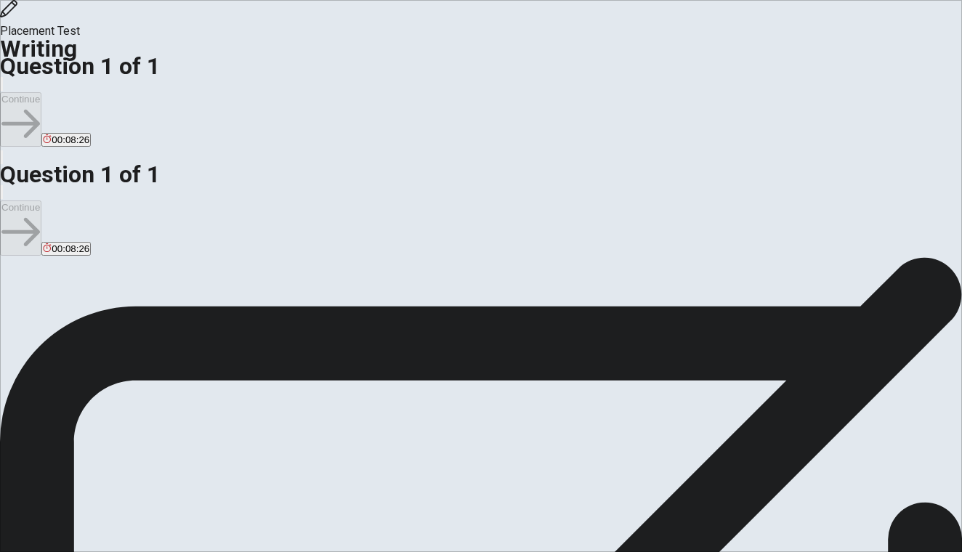
type textarea "My main personal goal is to become a doctor to help save lives. This objectiv"
type textarea "x"
type textarea "My main personal goal is to become a doctor to help save lives. This objective"
type textarea "x"
type textarea "My main personal goal is to become a doctor to help save lives. This objective"
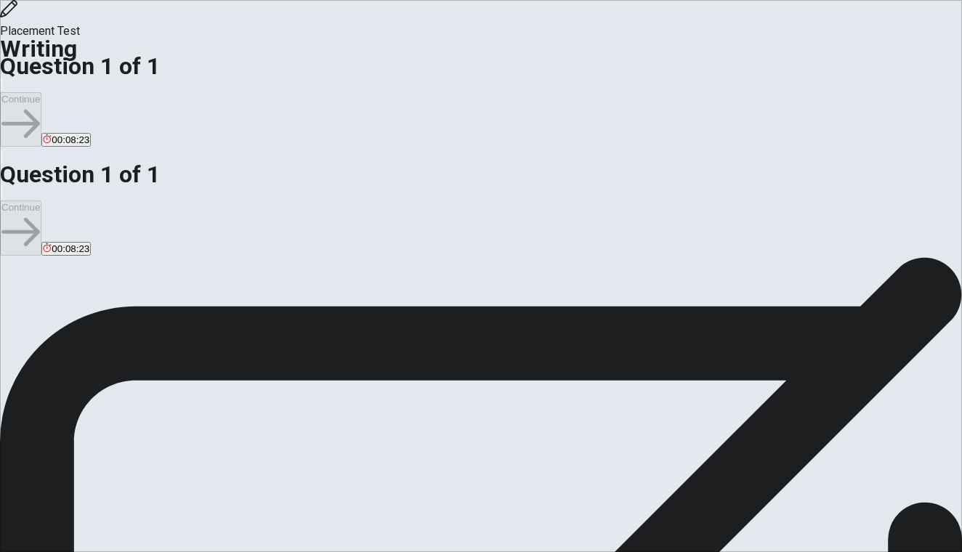
type textarea "x"
type textarea "My main personal goal is to become a doctor to help save lives. This objective d"
type textarea "x"
type textarea "My main personal goal is to become a doctor to help save lives. This objective …"
type textarea "x"
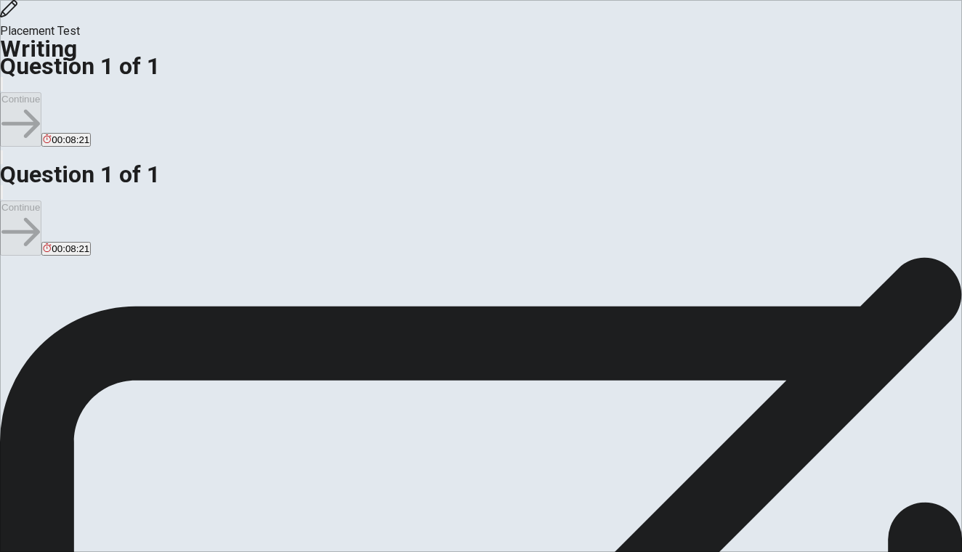
type textarea "My main personal goal is to become a doctor to help save lives. This objective …"
type textarea "x"
type textarea "My main personal goal is to become a doctor to help save lives. This objective …"
type textarea "x"
type textarea "My main personal goal is to become a doctor to help save lives. This objective …"
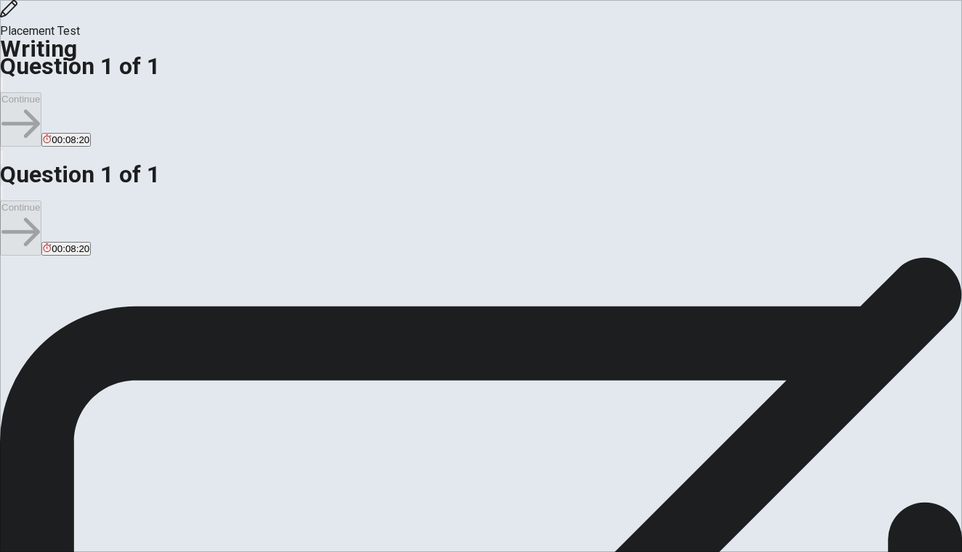
type textarea "x"
type textarea "My main personal goal is to become a doctor to help save lives. This objective …"
type textarea "x"
type textarea "My main personal goal is to become a doctor to help save lives. This objective …"
type textarea "x"
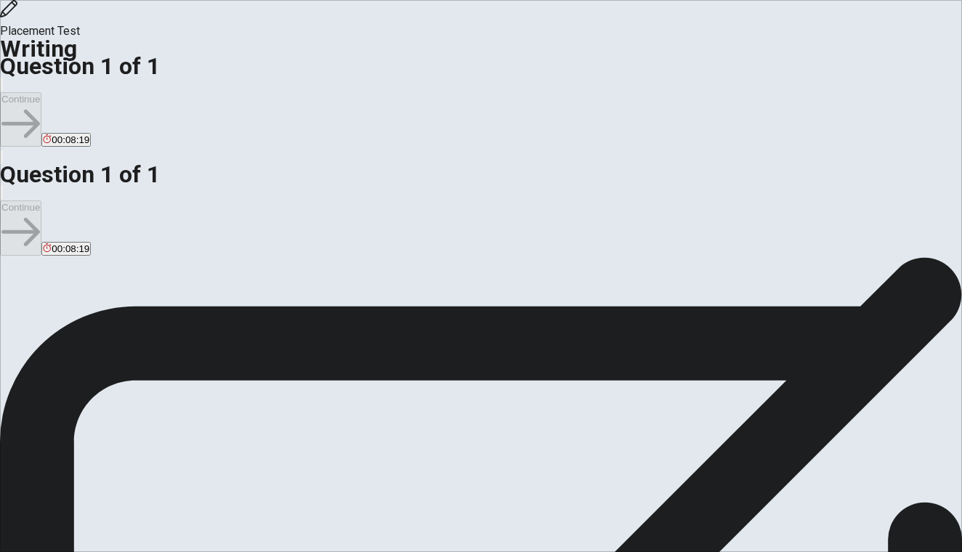
type textarea "My main personal goal is to become a doctor to help save lives. This objective …"
type textarea "x"
type textarea "My main personal goal is to become a doctor to help save lives. This objective …"
type textarea "x"
type textarea "My main personal goal is to become a doctor to help save lives. This objective …"
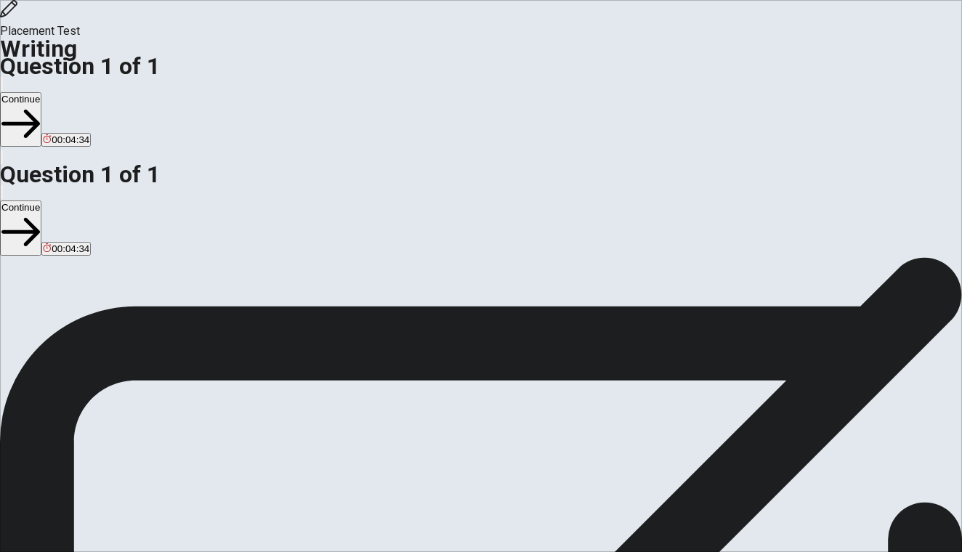
click at [41, 92] on button "Continue" at bounding box center [20, 119] width 41 height 54
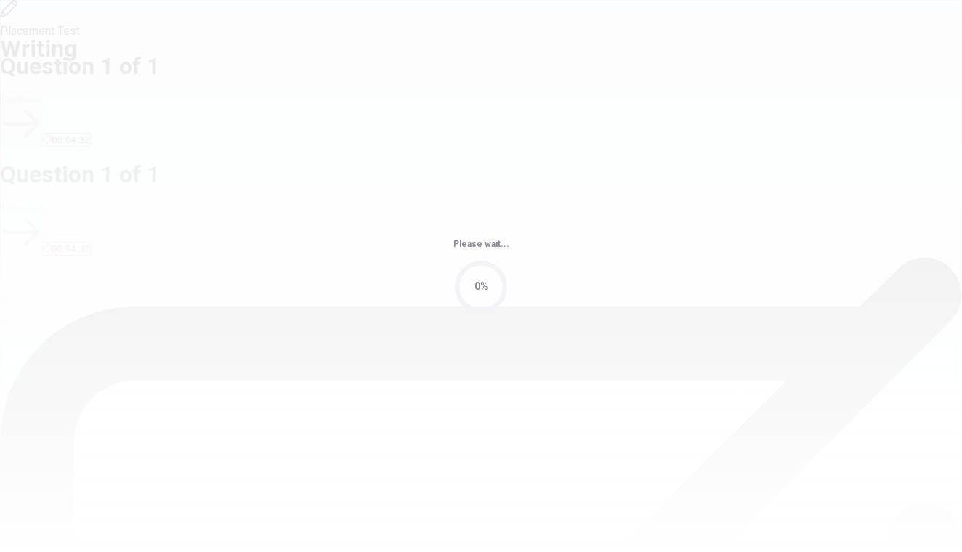
scroll to position [0, 0]
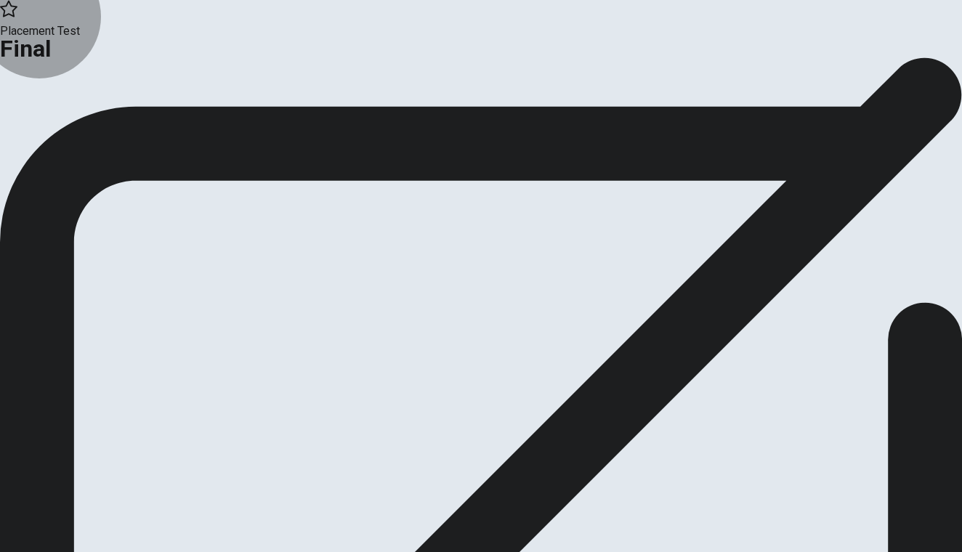
click at [59, 129] on button "Continue" at bounding box center [29, 120] width 59 height 20
